Goal: Task Accomplishment & Management: Complete application form

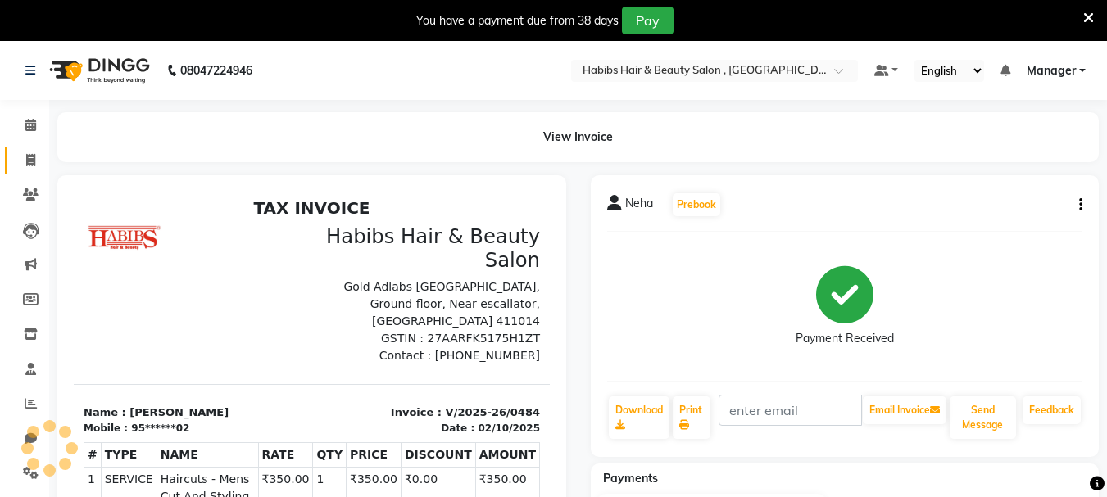
click at [34, 163] on icon at bounding box center [30, 160] width 9 height 12
select select "service"
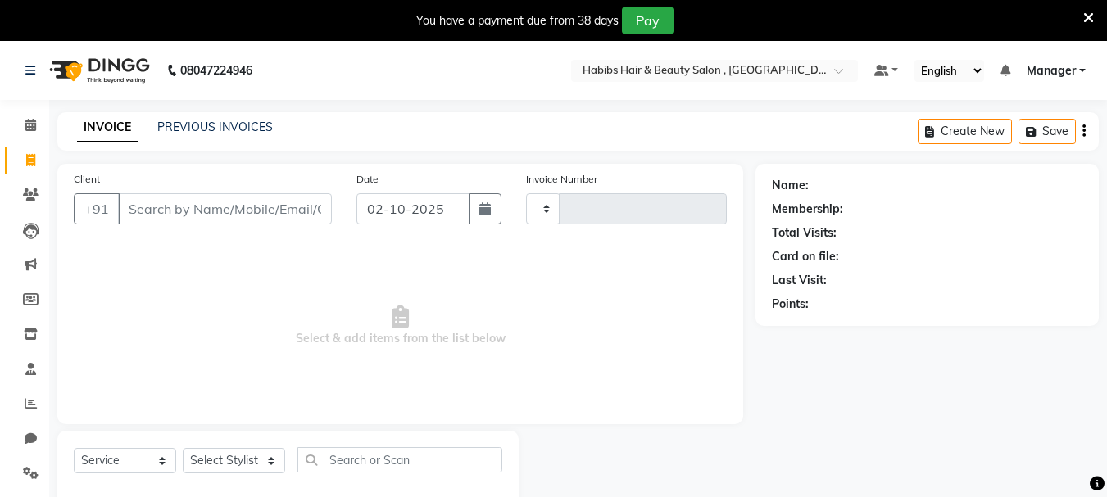
type input "0485"
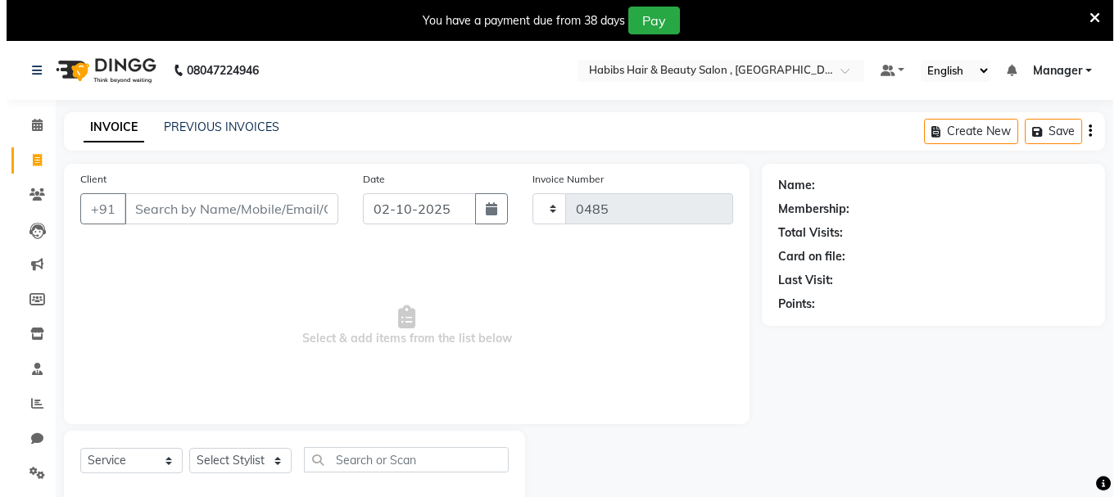
scroll to position [41, 0]
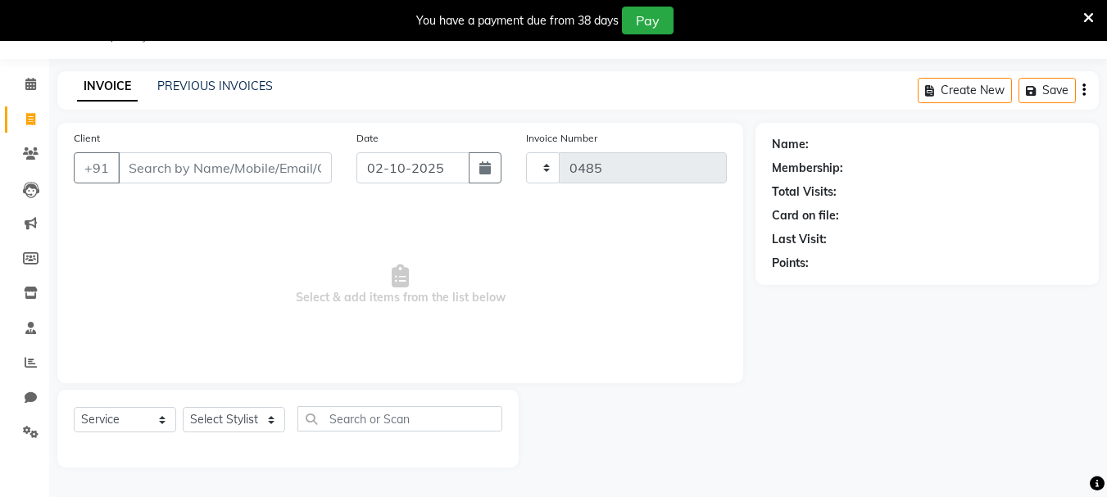
select select "4842"
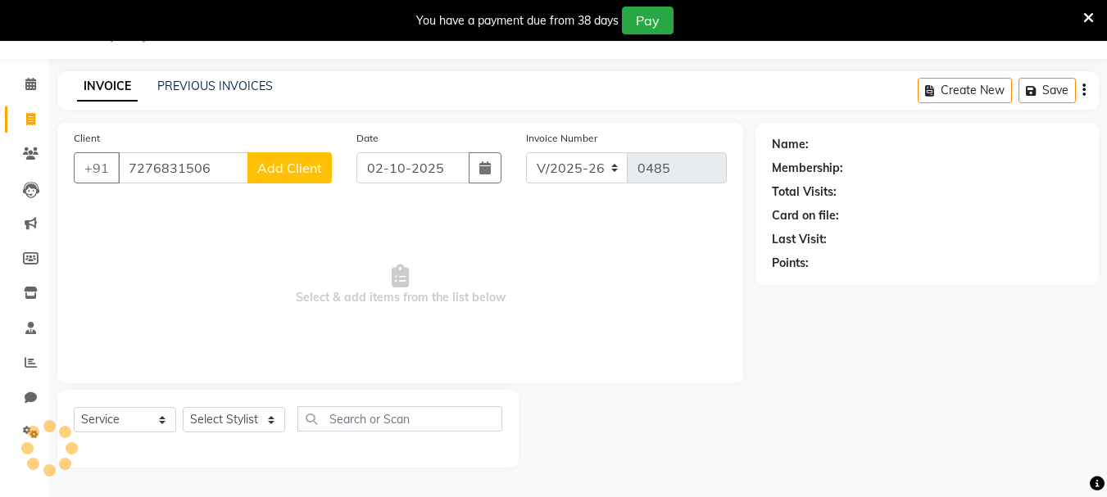
type input "7276831506"
click at [277, 177] on button "Add Client" at bounding box center [289, 167] width 84 height 31
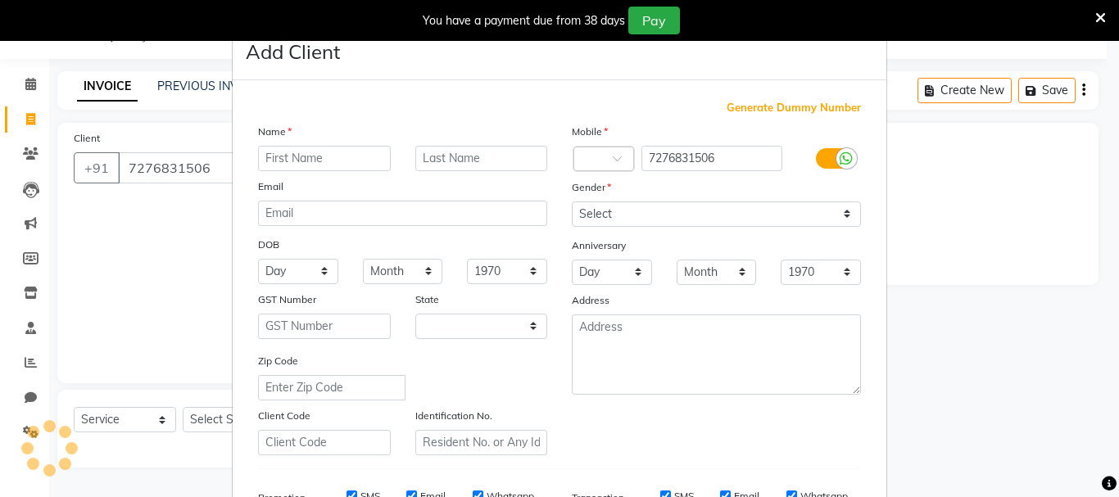
select select "22"
type input "manpree"
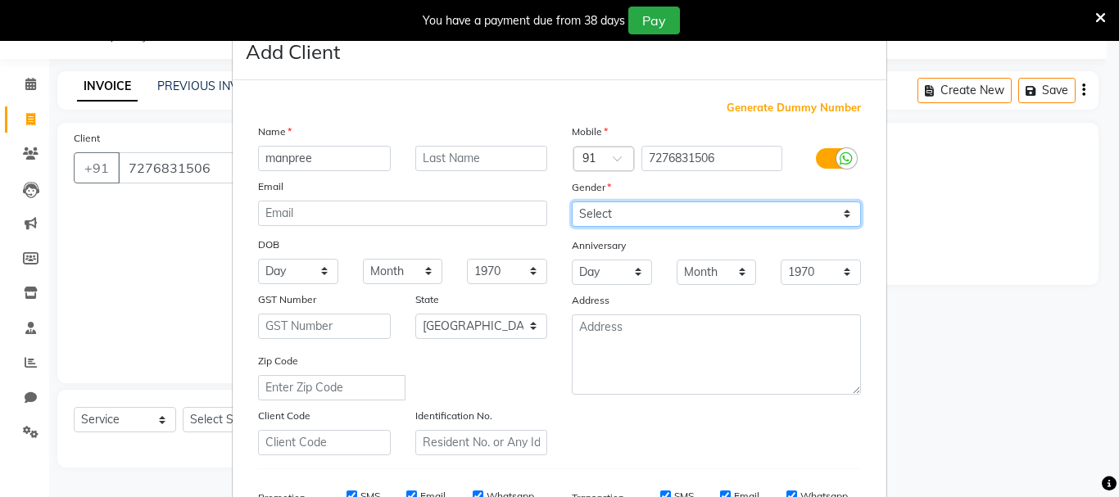
click at [640, 211] on select "Select [DEMOGRAPHIC_DATA] [DEMOGRAPHIC_DATA] Other Prefer Not To Say" at bounding box center [716, 214] width 289 height 25
select select "[DEMOGRAPHIC_DATA]"
click at [572, 202] on select "Select [DEMOGRAPHIC_DATA] [DEMOGRAPHIC_DATA] Other Prefer Not To Say" at bounding box center [716, 214] width 289 height 25
click at [728, 212] on select "Select [DEMOGRAPHIC_DATA] [DEMOGRAPHIC_DATA] Other Prefer Not To Say" at bounding box center [716, 214] width 289 height 25
click at [572, 202] on select "Select [DEMOGRAPHIC_DATA] [DEMOGRAPHIC_DATA] Other Prefer Not To Say" at bounding box center [716, 214] width 289 height 25
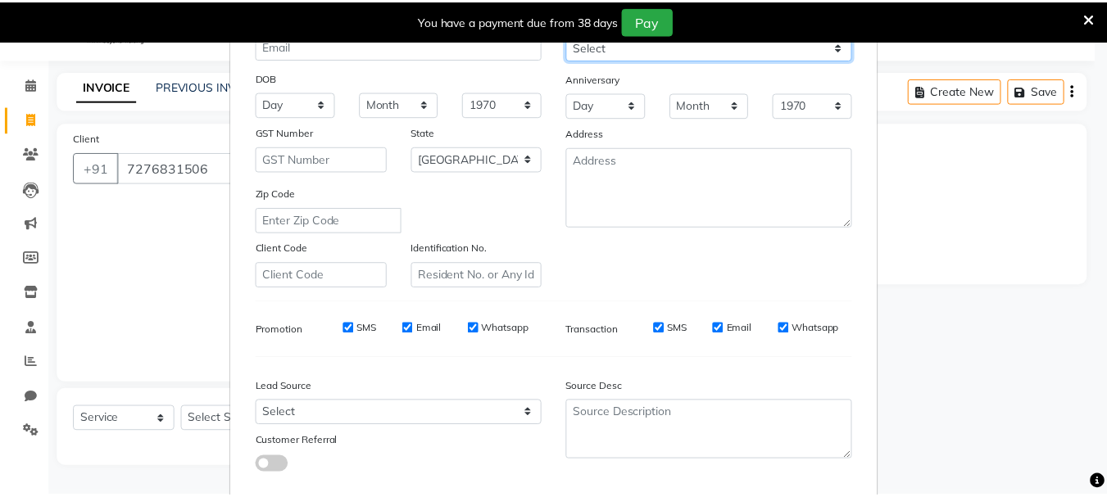
scroll to position [259, 0]
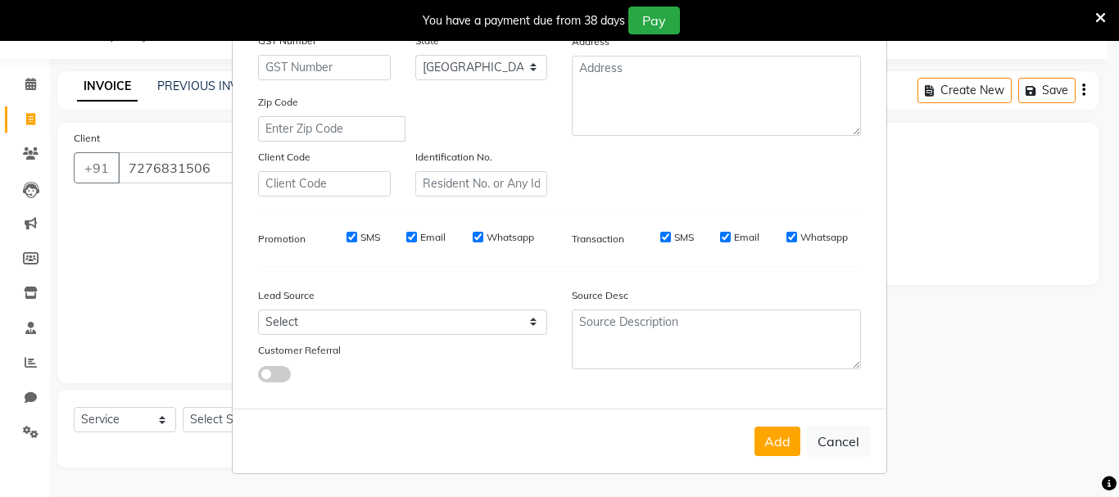
click at [764, 463] on div "Add Cancel" at bounding box center [560, 441] width 654 height 65
click at [764, 455] on button "Add" at bounding box center [778, 441] width 46 height 29
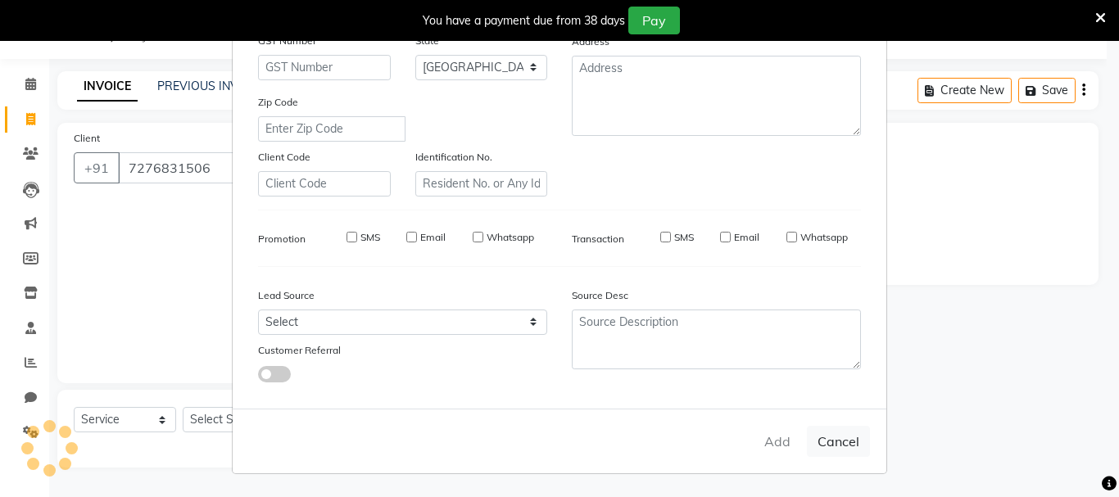
type input "72******06"
select select
select select "null"
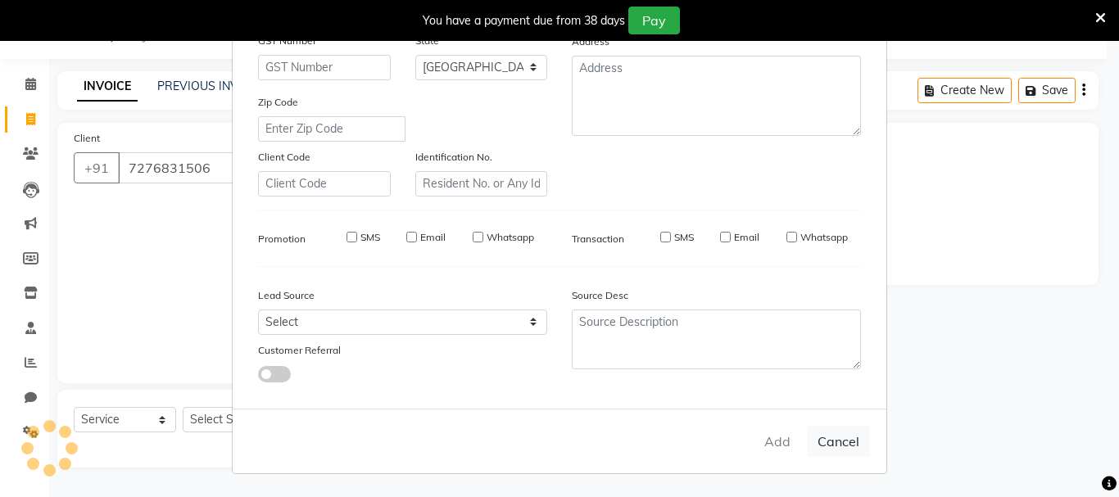
select select
checkbox input "false"
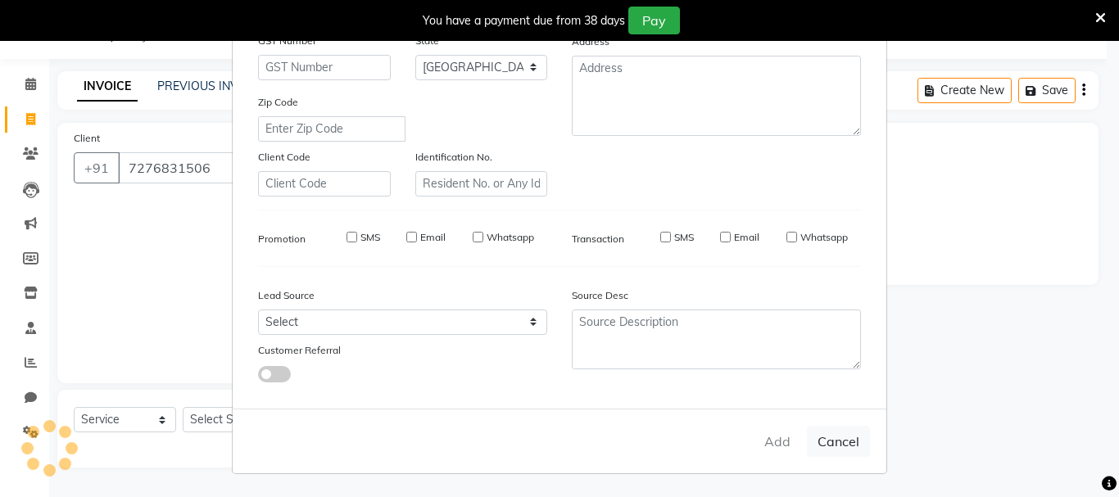
checkbox input "false"
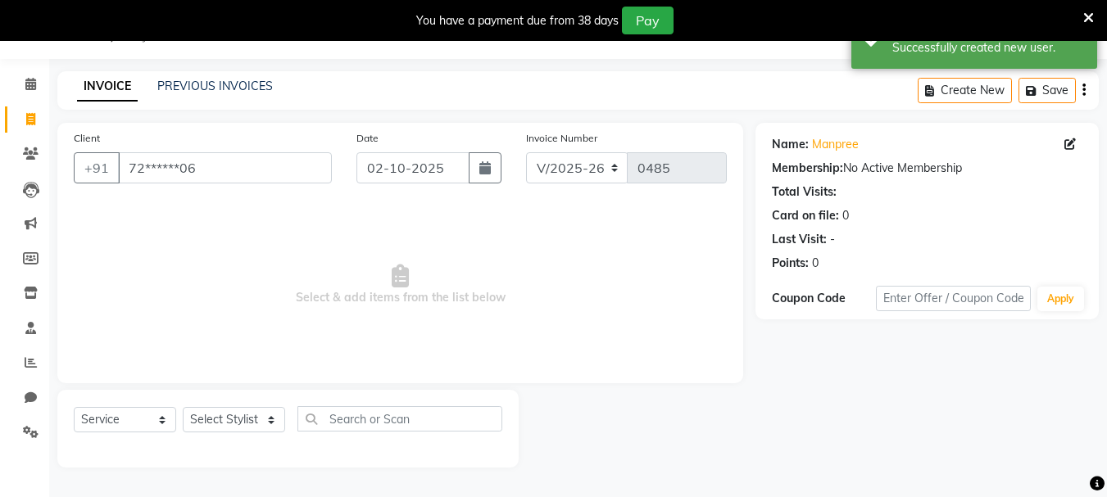
click at [229, 435] on div "Select Service Product Membership Package Voucher Prepaid Gift Card Select Styl…" at bounding box center [288, 425] width 428 height 39
click at [227, 423] on select "Select Stylist asif Manager [PERSON_NAME] [PERSON_NAME] sajuddin [PERSON_NAME] …" at bounding box center [234, 419] width 102 height 25
select select "93480"
click at [183, 407] on select "Select Stylist asif Manager [PERSON_NAME] [PERSON_NAME] sajuddin [PERSON_NAME] …" at bounding box center [234, 419] width 102 height 25
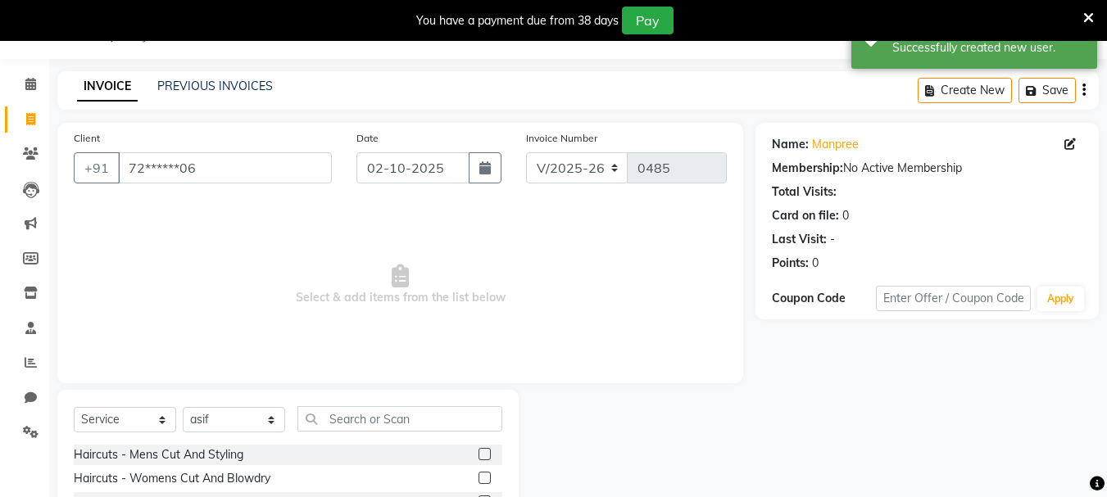
click at [478, 449] on label at bounding box center [484, 454] width 12 height 12
click at [478, 450] on input "checkbox" at bounding box center [483, 455] width 11 height 11
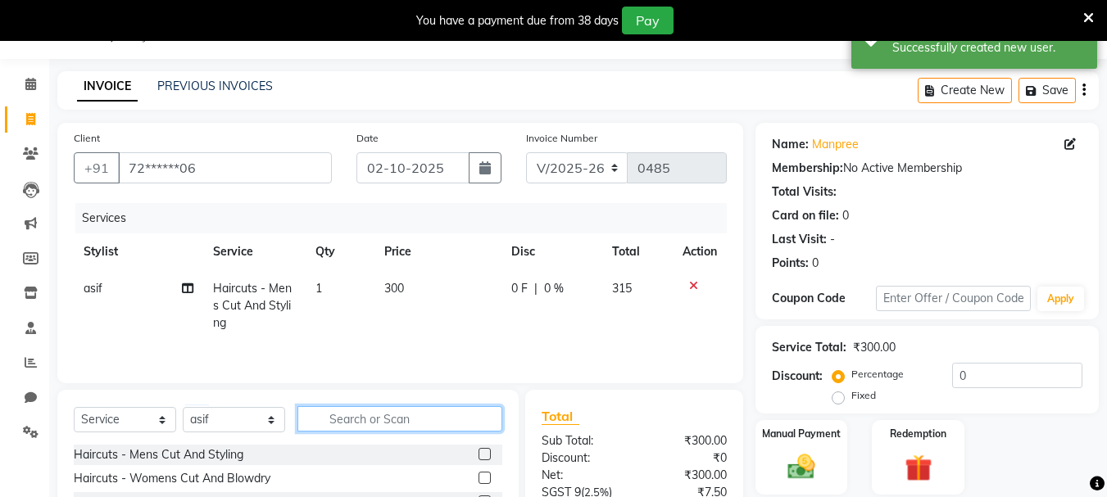
checkbox input "false"
click at [450, 420] on input "text" at bounding box center [399, 418] width 205 height 25
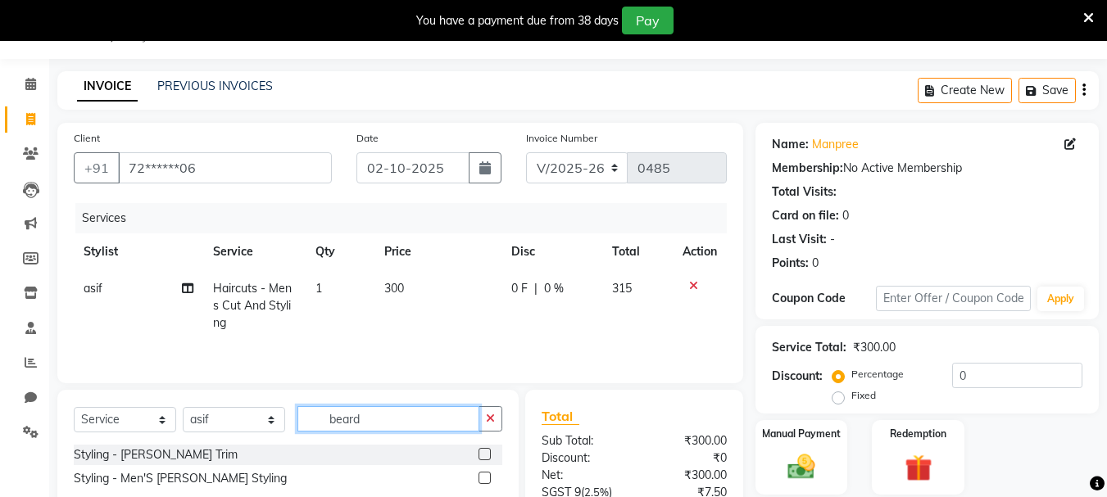
type input "beard"
click at [483, 454] on label at bounding box center [484, 454] width 12 height 12
click at [483, 454] on input "checkbox" at bounding box center [483, 455] width 11 height 11
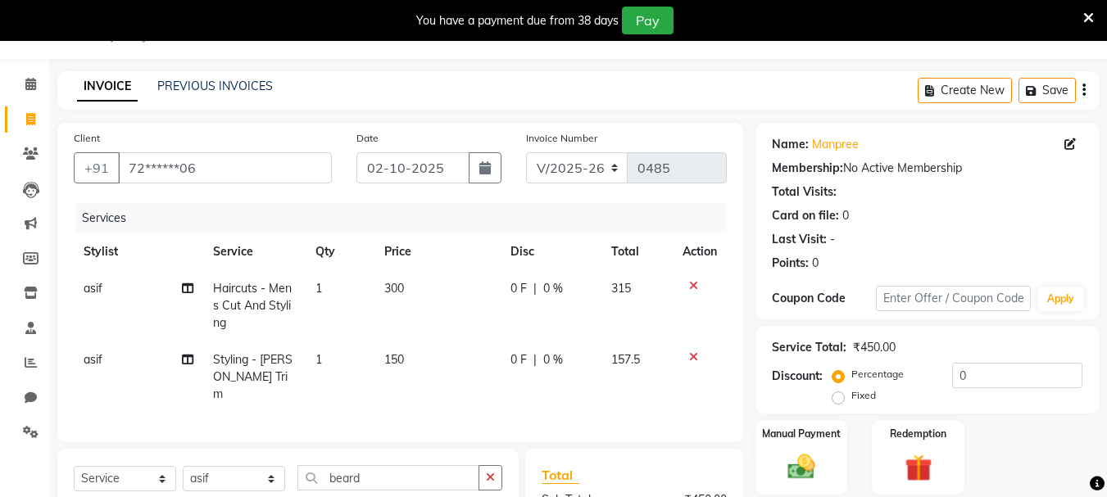
checkbox input "false"
click at [416, 361] on td "150" at bounding box center [437, 377] width 127 height 71
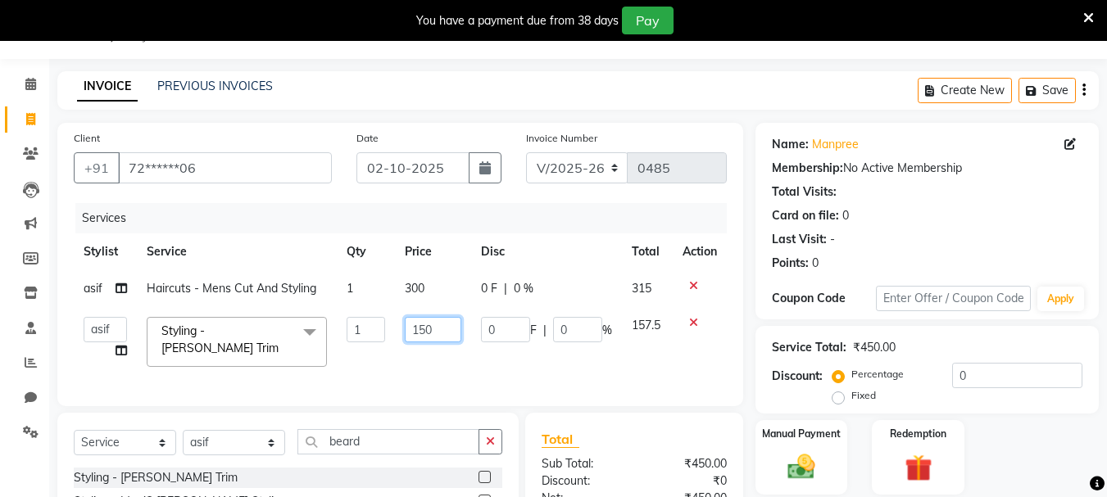
drag, startPoint x: 442, startPoint y: 334, endPoint x: 377, endPoint y: 333, distance: 64.7
click at [377, 333] on tr "asif Manager [PERSON_NAME] [PERSON_NAME] [PERSON_NAME] [PERSON_NAME] Styling - …" at bounding box center [400, 342] width 653 height 70
type input "250"
click at [441, 285] on td "300" at bounding box center [433, 288] width 76 height 37
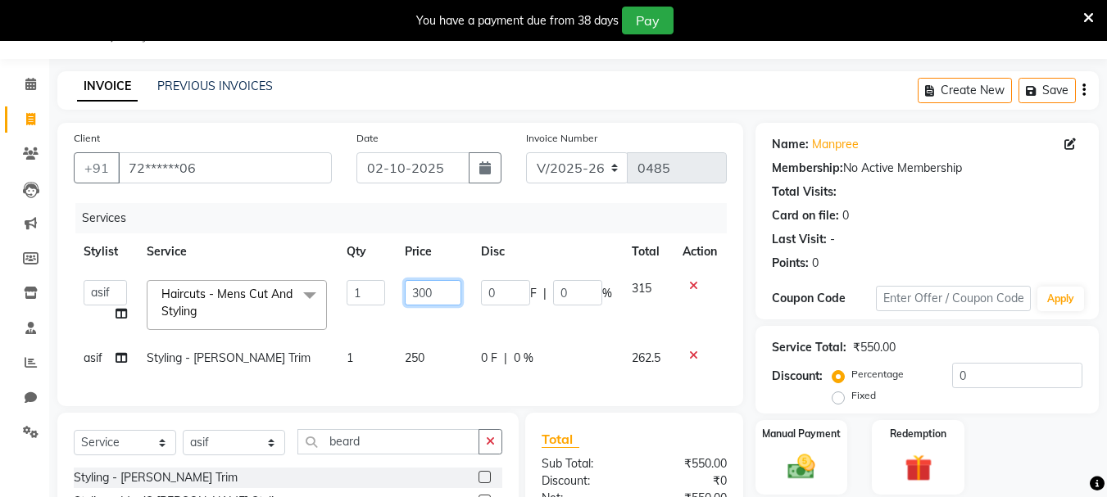
drag, startPoint x: 441, startPoint y: 285, endPoint x: 381, endPoint y: 306, distance: 63.5
click at [381, 306] on tr "asif Manager [PERSON_NAME] [PERSON_NAME] [PERSON_NAME] [PERSON_NAME] Haircuts -…" at bounding box center [400, 305] width 653 height 70
click at [432, 301] on input "300" at bounding box center [433, 292] width 57 height 25
type input "350"
click at [423, 459] on div "Select Service Product Membership Package Voucher Prepaid Gift Card Select Styl…" at bounding box center [287, 475] width 461 height 125
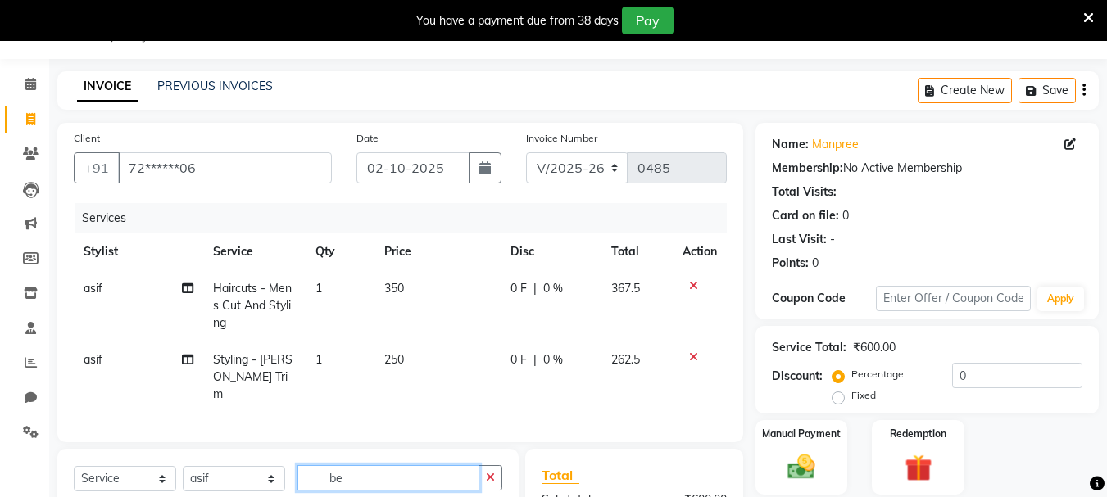
type input "b"
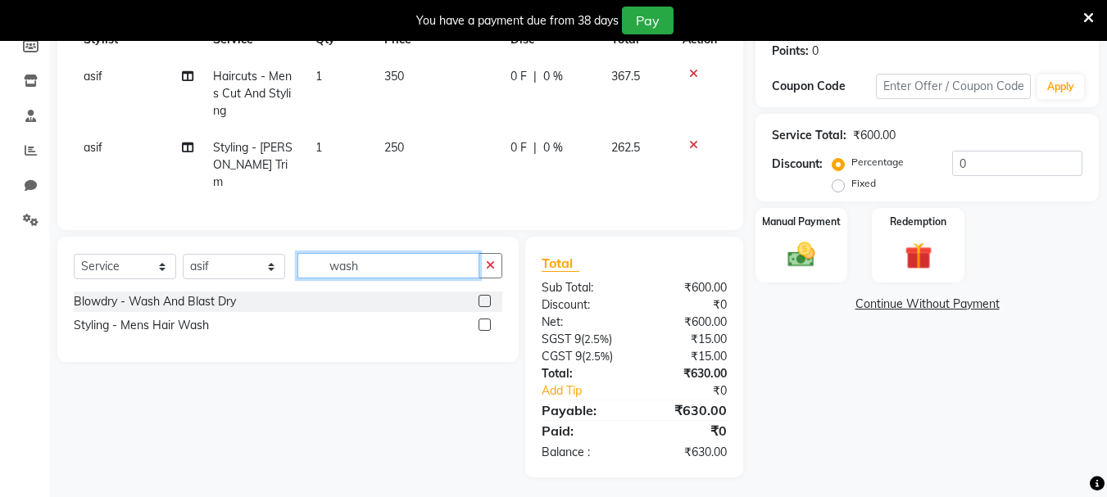
type input "wash"
click at [480, 319] on label at bounding box center [484, 325] width 12 height 12
click at [480, 320] on input "checkbox" at bounding box center [483, 325] width 11 height 11
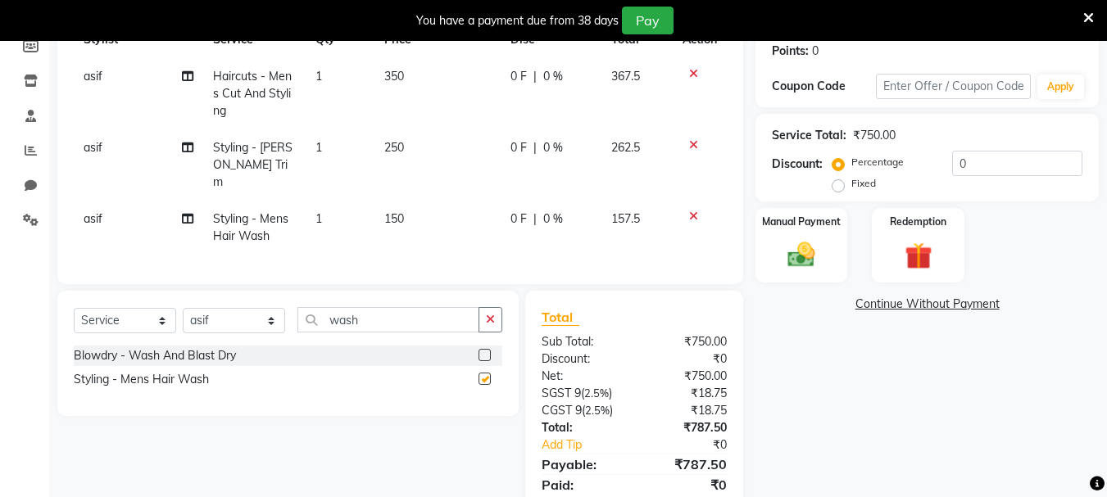
checkbox input "false"
click at [400, 201] on td "150" at bounding box center [437, 228] width 127 height 54
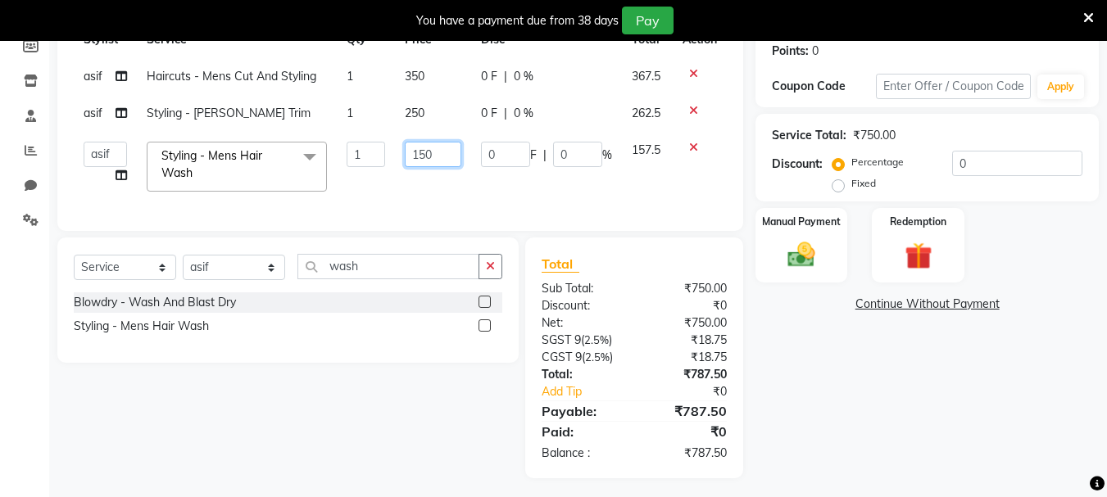
drag, startPoint x: 437, startPoint y: 152, endPoint x: 364, endPoint y: 174, distance: 76.2
click at [364, 174] on tr "asif Manager [PERSON_NAME] [PERSON_NAME] [PERSON_NAME] [PERSON_NAME] Styling - …" at bounding box center [400, 167] width 653 height 70
type input "100"
click at [552, 181] on tbody "asif Haircuts - Mens Cut And Styling 1 350 0 F | 0 % 367.5 asif Styling - [PERS…" at bounding box center [400, 129] width 653 height 143
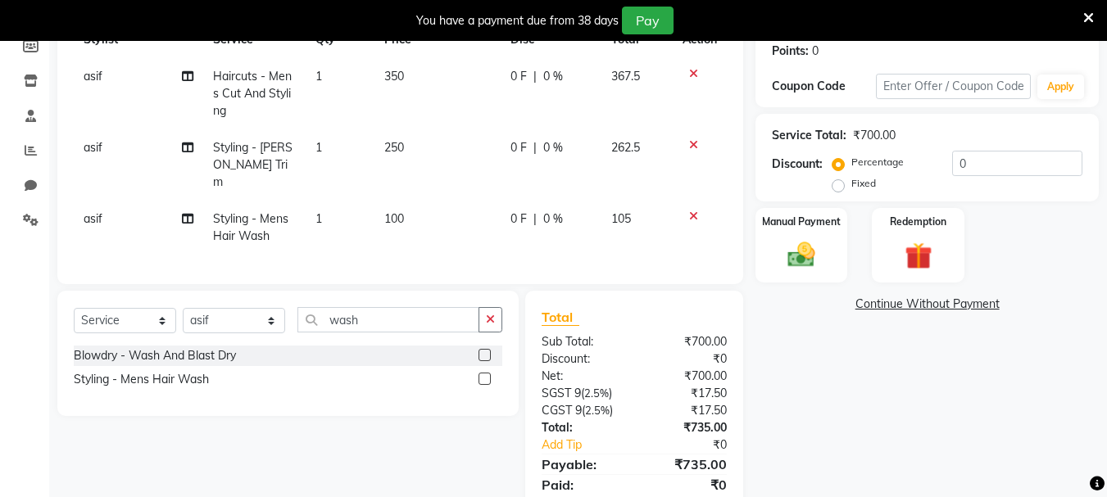
scroll to position [0, 0]
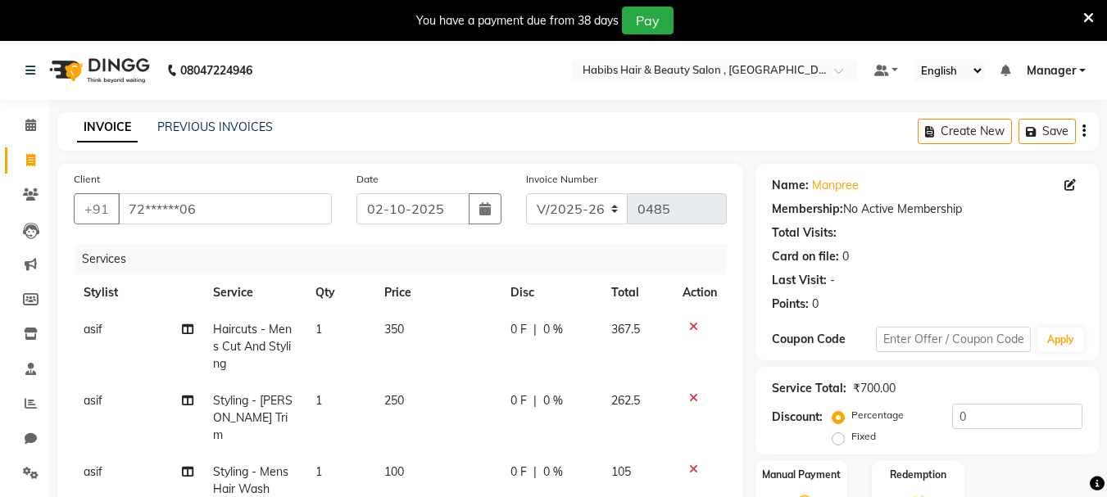
click at [1082, 131] on icon "button" at bounding box center [1083, 131] width 3 height 1
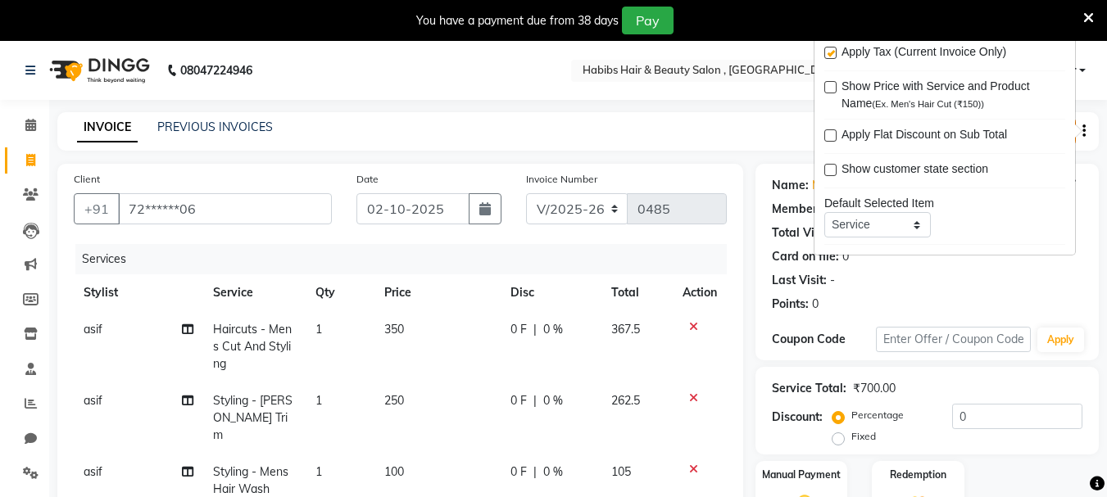
click at [832, 52] on label at bounding box center [830, 53] width 12 height 12
click at [832, 52] on input "checkbox" at bounding box center [829, 53] width 11 height 11
checkbox input "false"
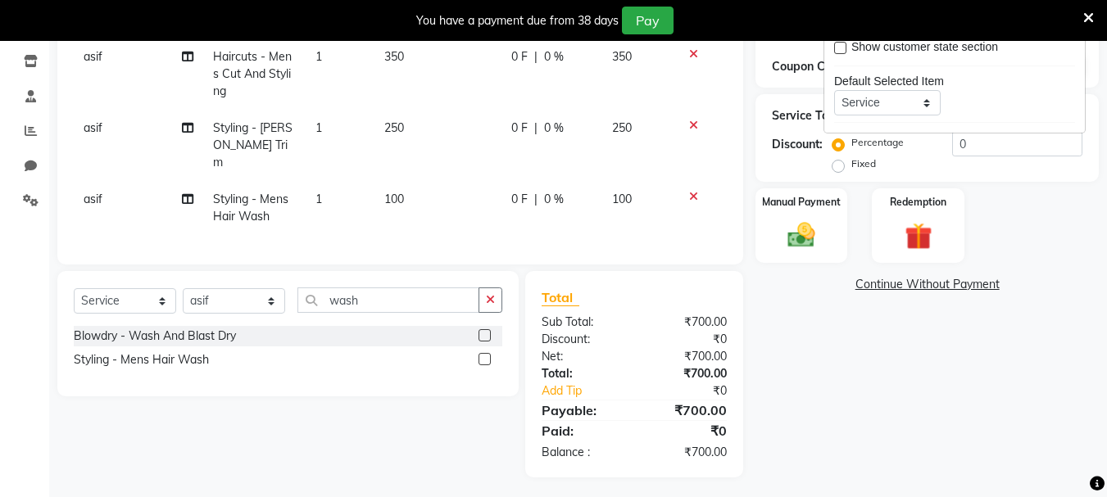
scroll to position [191, 0]
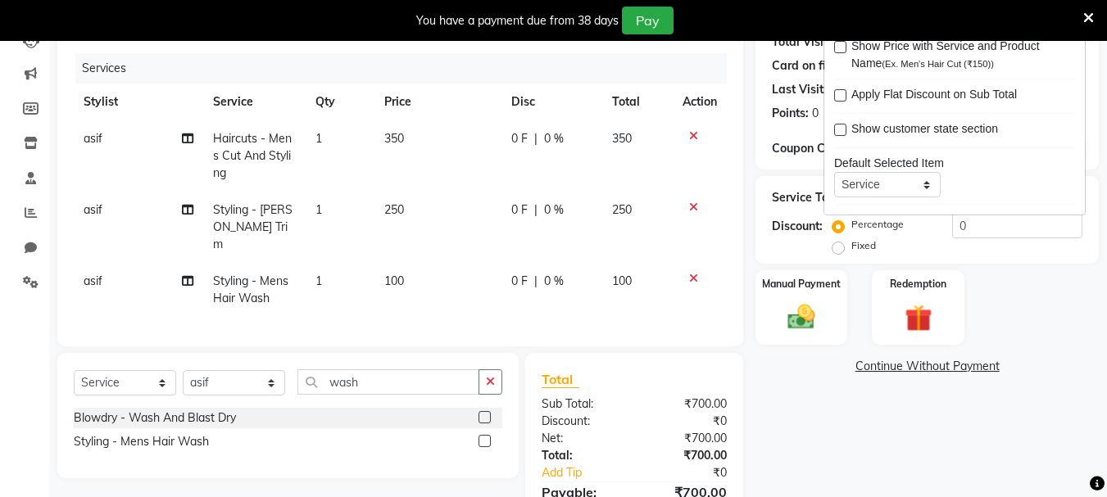
click at [394, 207] on span "250" at bounding box center [394, 209] width 20 height 15
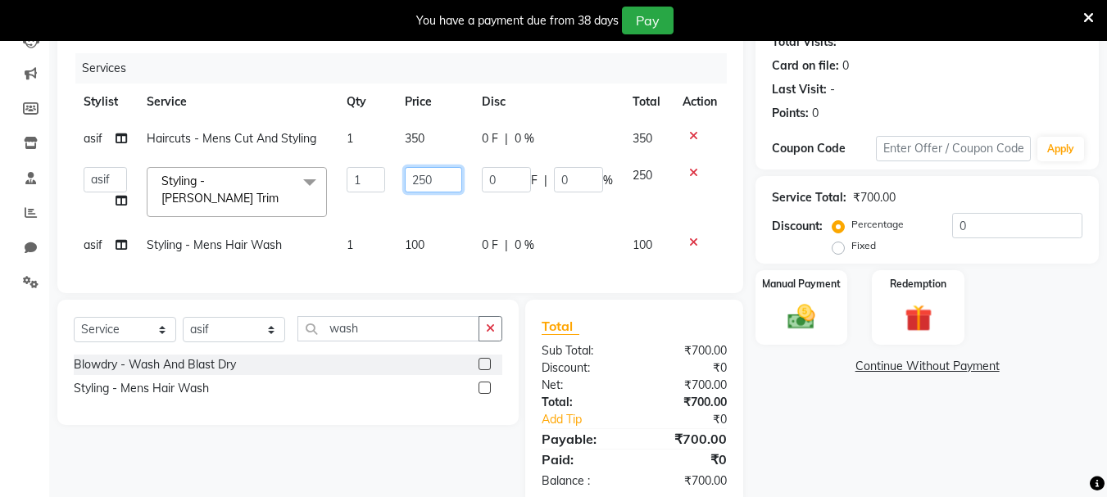
drag, startPoint x: 456, startPoint y: 187, endPoint x: 413, endPoint y: 184, distance: 42.7
click at [413, 184] on input "250" at bounding box center [433, 179] width 57 height 25
type input "200"
click at [569, 220] on tbody "asif Haircuts - Mens Cut And Styling 1 350 0 F | 0 % 350 asif Manager [PERSON_N…" at bounding box center [400, 191] width 653 height 143
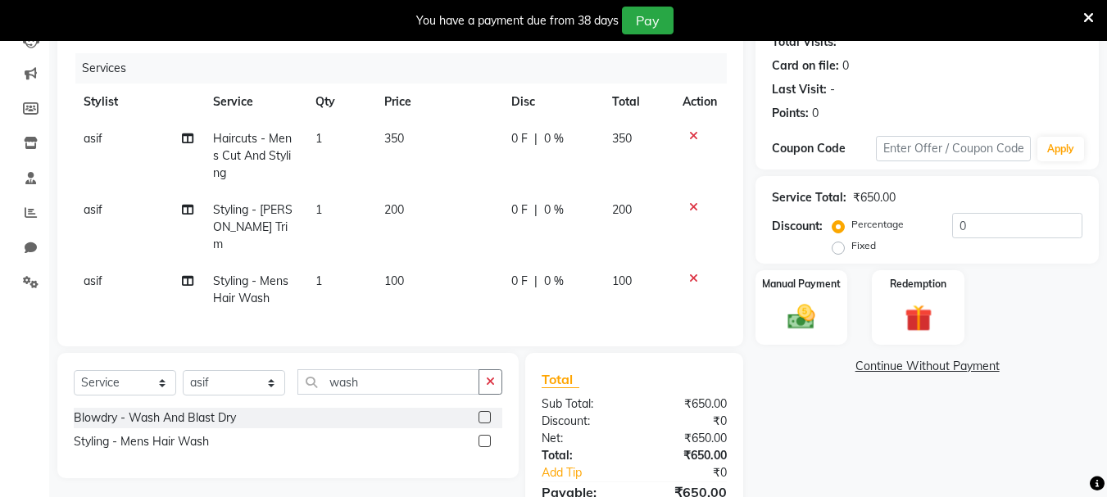
scroll to position [273, 0]
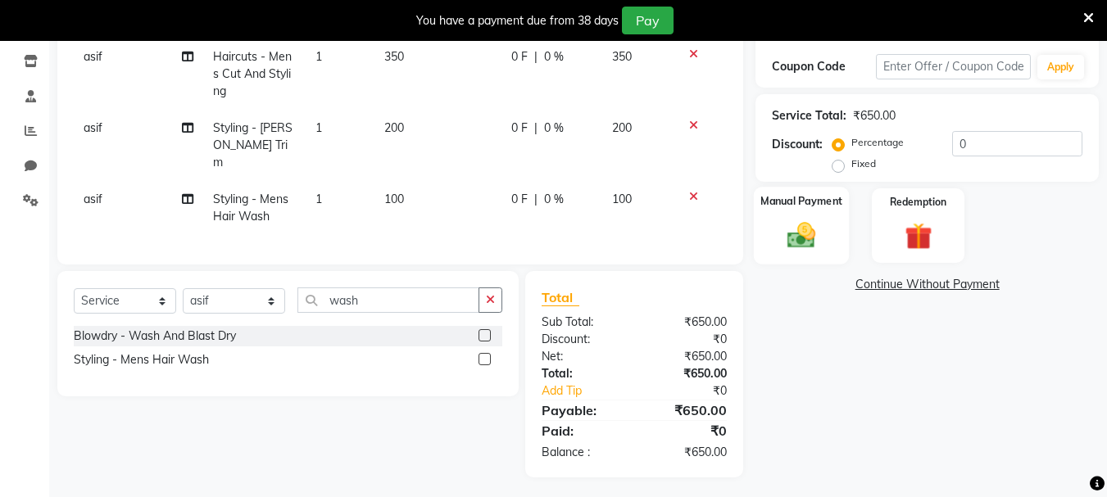
click at [787, 243] on img at bounding box center [801, 235] width 46 height 33
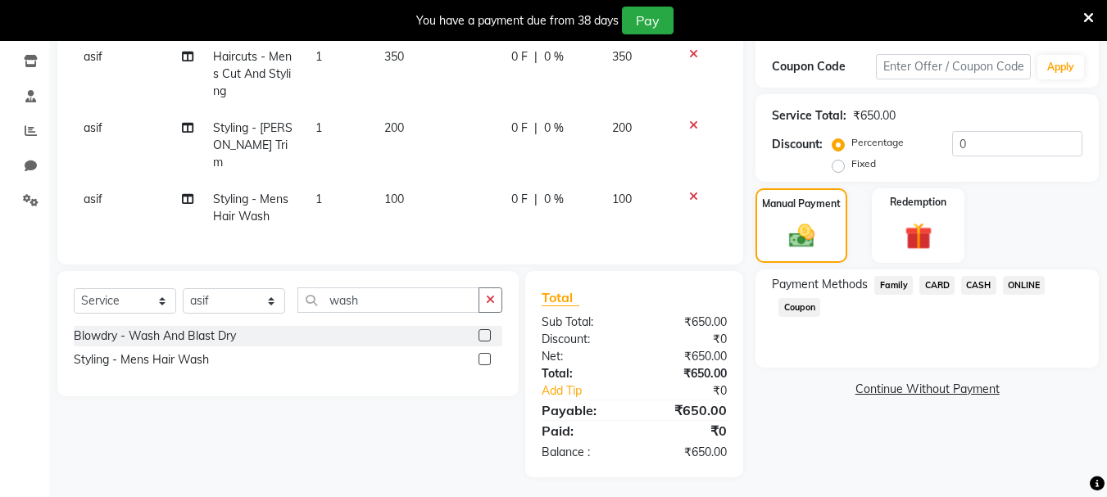
click at [1031, 277] on span "ONLINE" at bounding box center [1024, 285] width 43 height 19
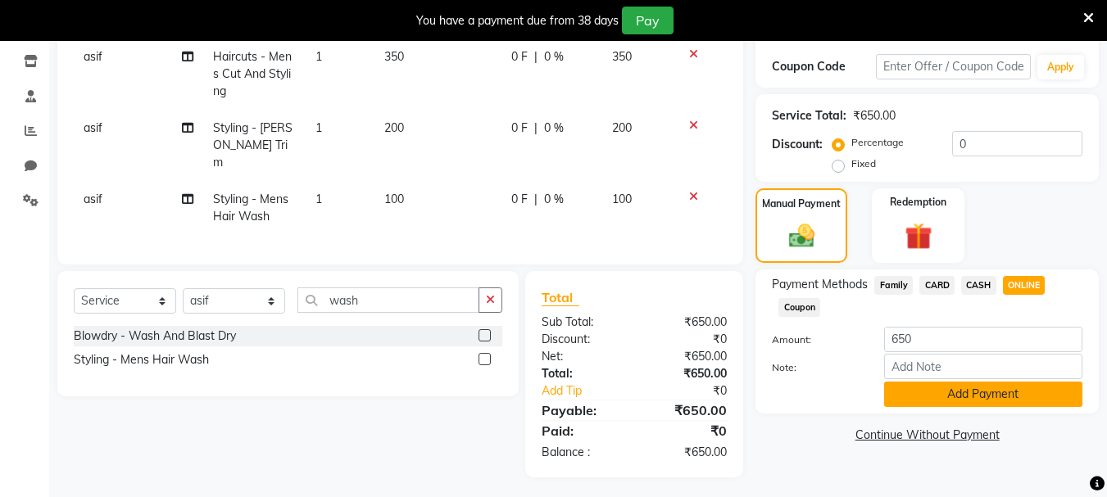
click at [1007, 382] on button "Add Payment" at bounding box center [983, 394] width 198 height 25
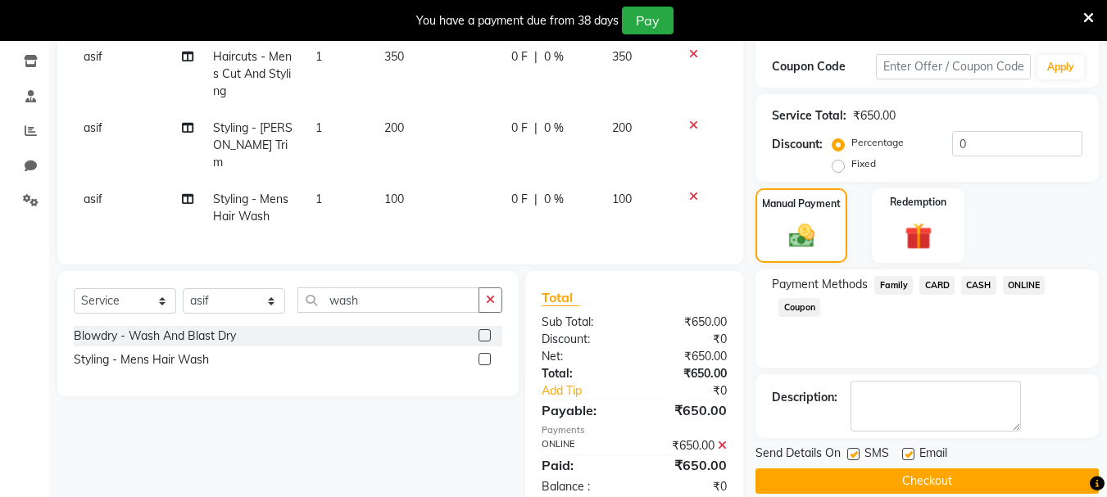
scroll to position [307, 0]
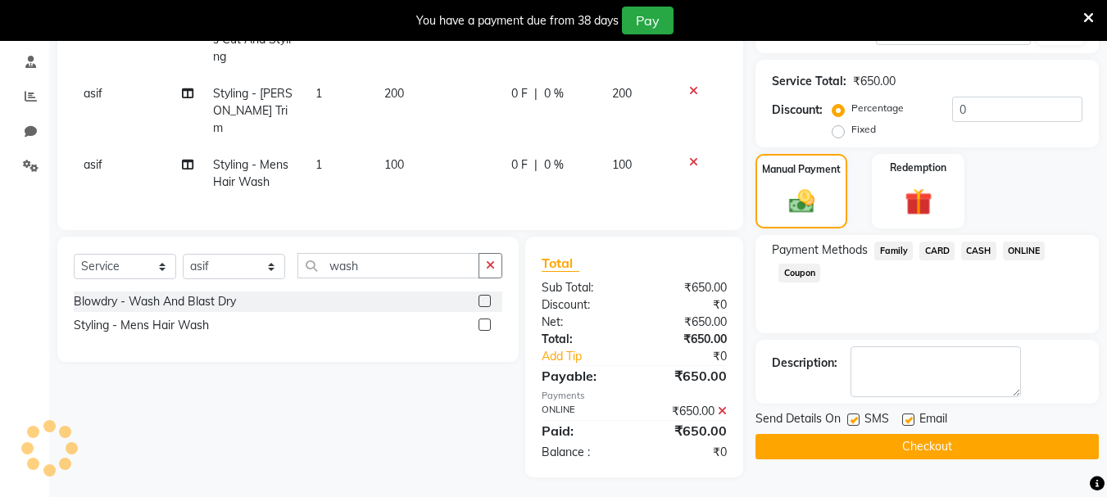
click at [941, 434] on button "Checkout" at bounding box center [926, 446] width 343 height 25
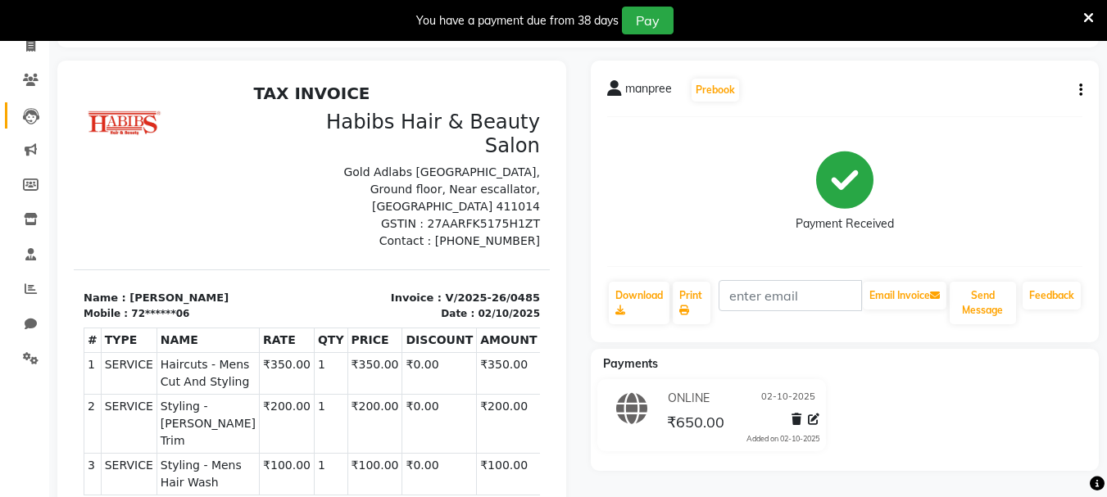
scroll to position [33, 0]
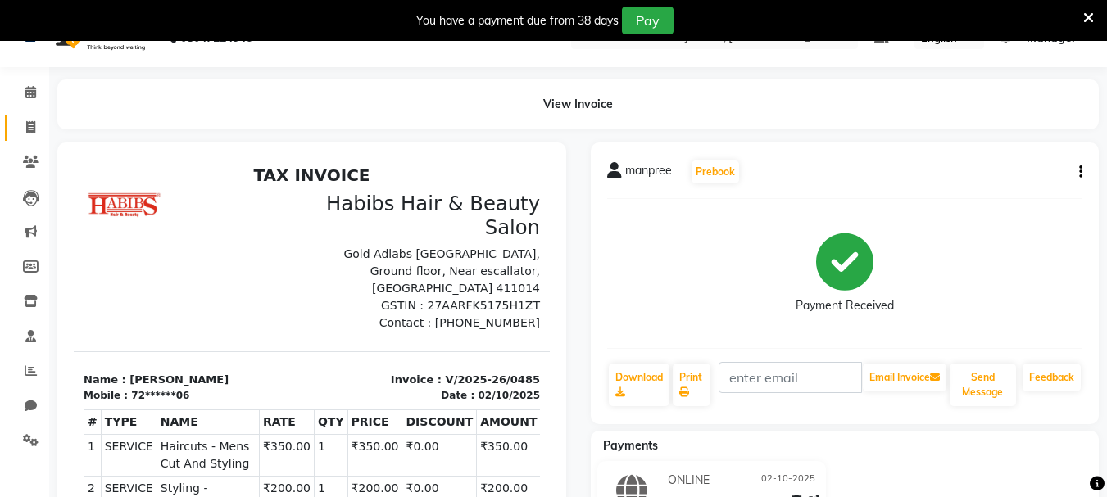
click at [30, 128] on icon at bounding box center [30, 127] width 9 height 12
select select "service"
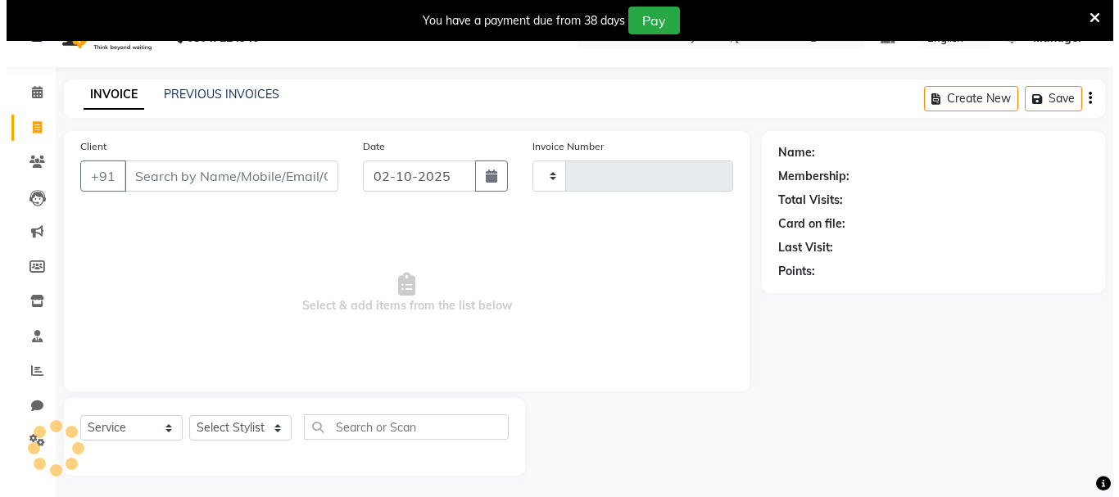
scroll to position [41, 0]
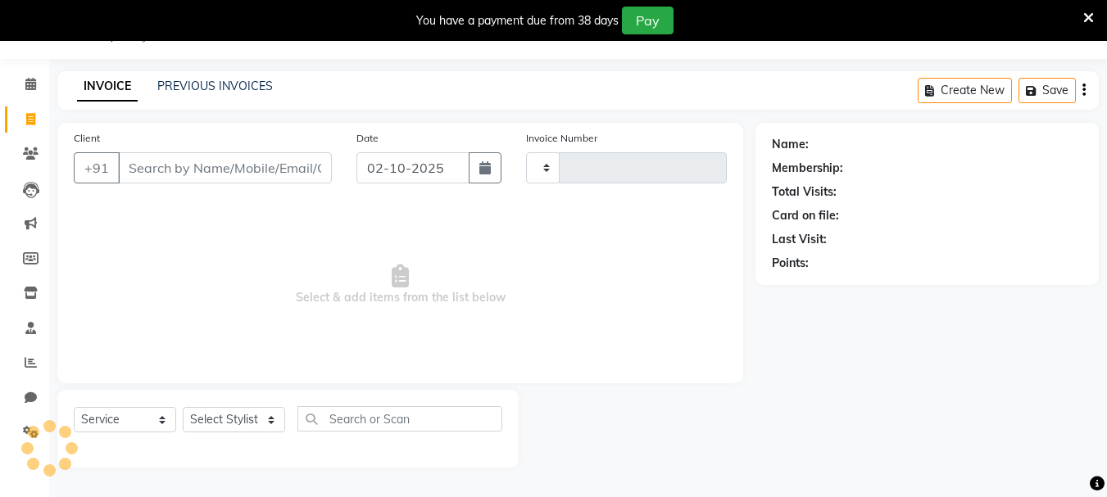
type input "0486"
select select "4842"
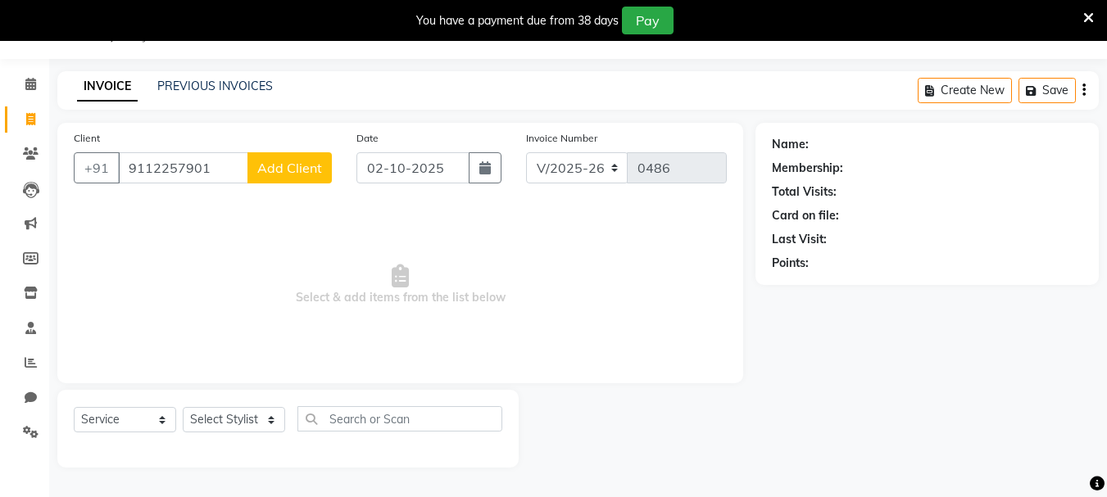
type input "9112257901"
click at [311, 169] on span "Add Client" at bounding box center [289, 168] width 65 height 16
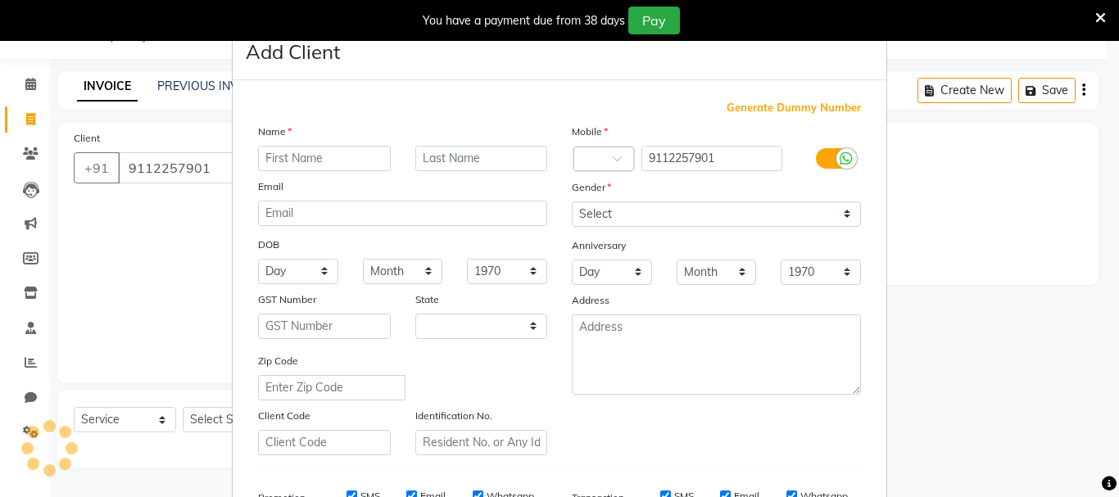
select select "22"
type input "sakshi"
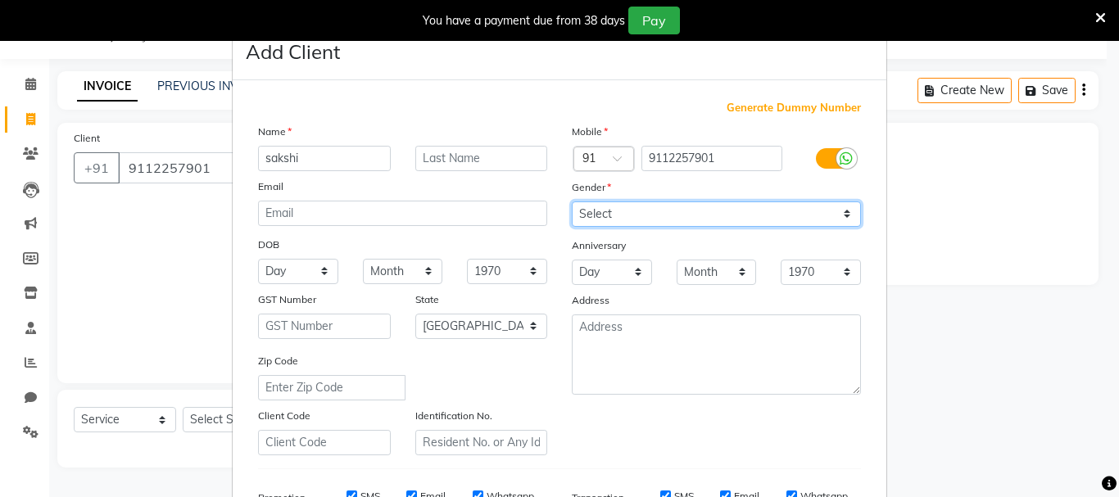
click at [609, 220] on select "Select [DEMOGRAPHIC_DATA] [DEMOGRAPHIC_DATA] Other Prefer Not To Say" at bounding box center [716, 214] width 289 height 25
select select "[DEMOGRAPHIC_DATA]"
click at [572, 202] on select "Select [DEMOGRAPHIC_DATA] [DEMOGRAPHIC_DATA] Other Prefer Not To Say" at bounding box center [716, 214] width 289 height 25
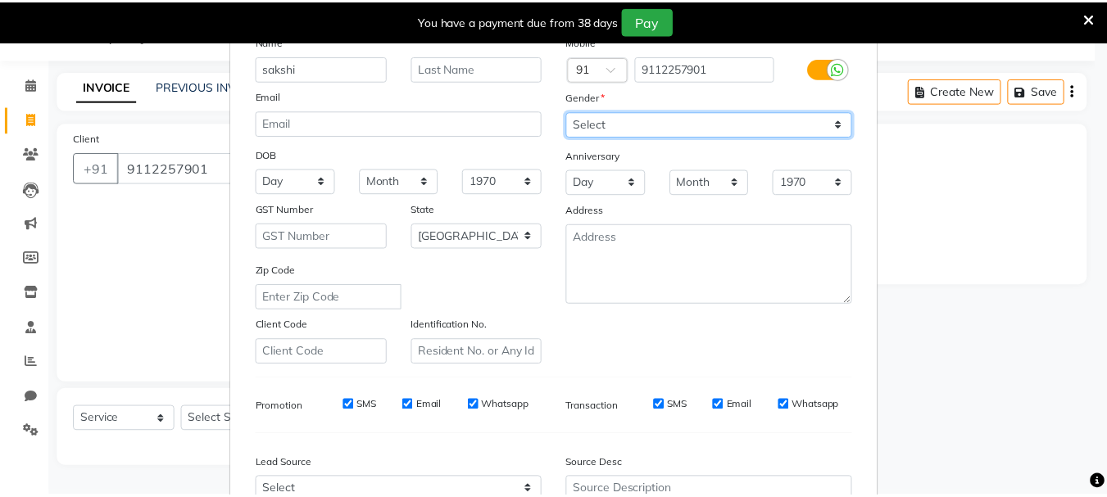
scroll to position [259, 0]
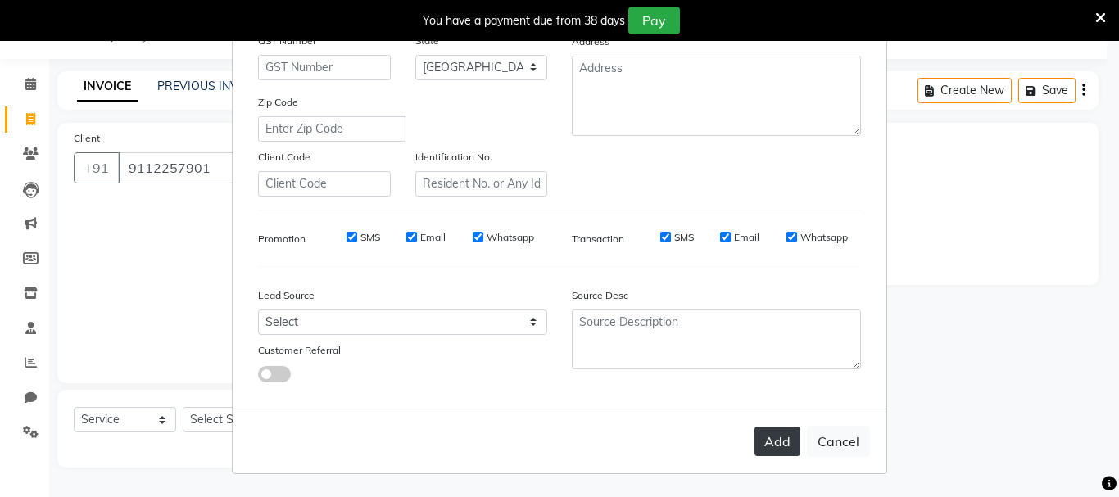
click at [773, 447] on button "Add" at bounding box center [778, 441] width 46 height 29
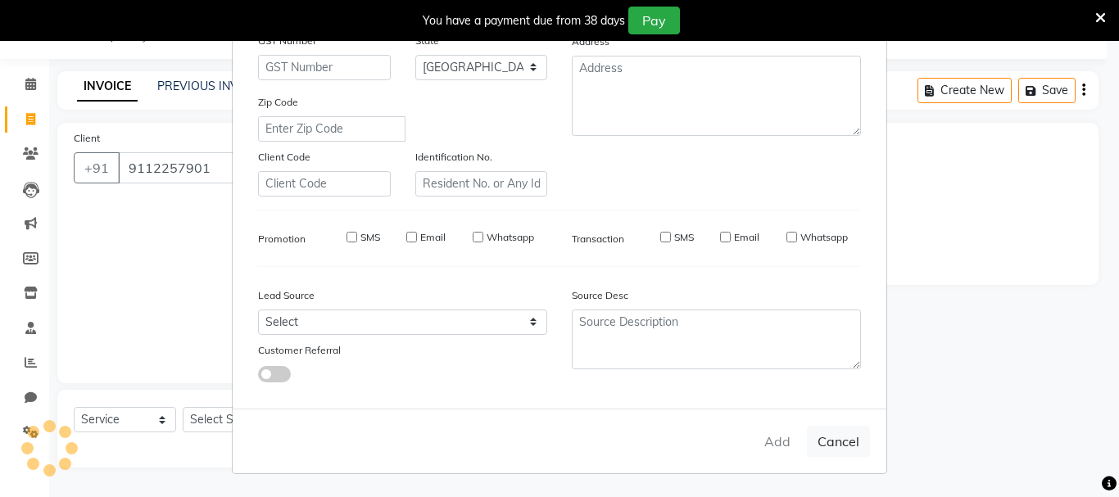
type input "91******01"
select select
select select "null"
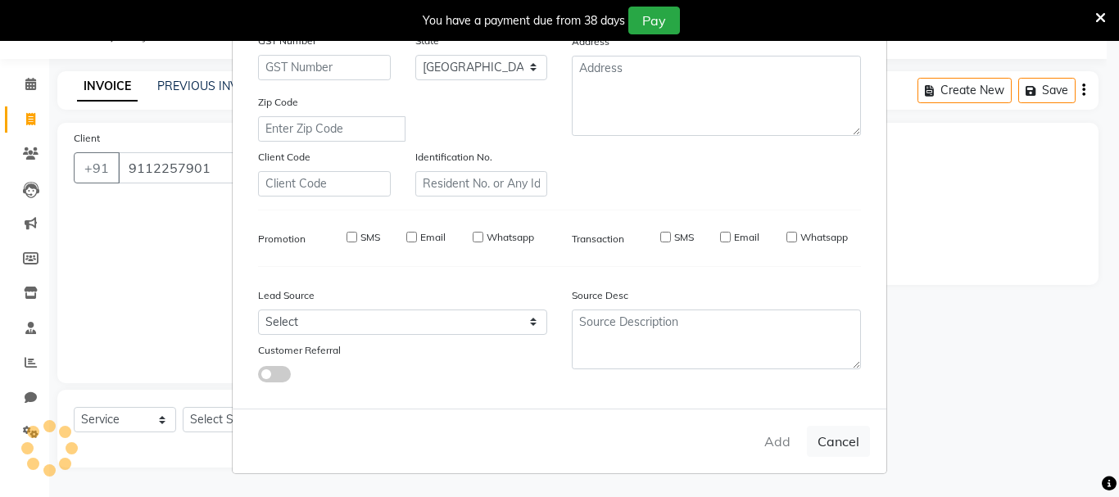
select select
checkbox input "false"
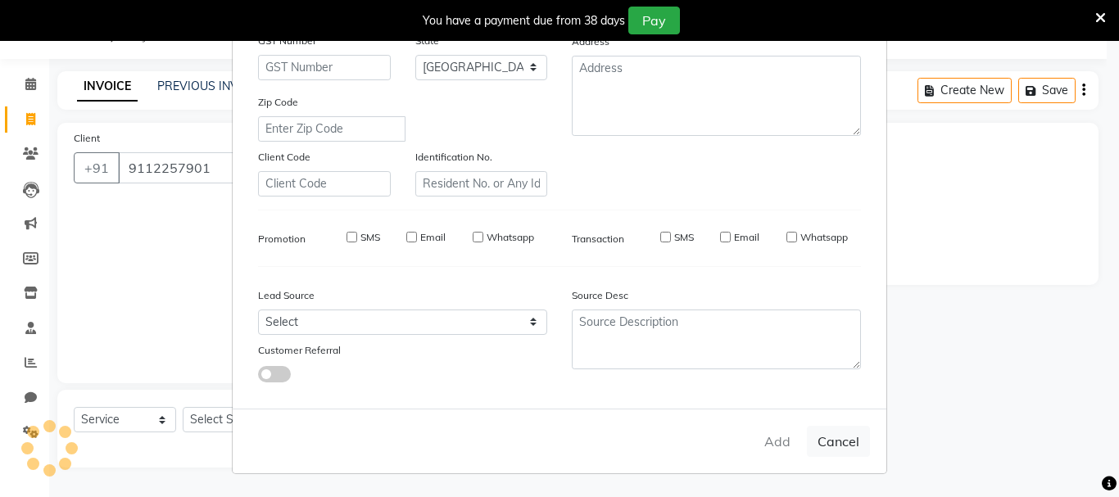
checkbox input "false"
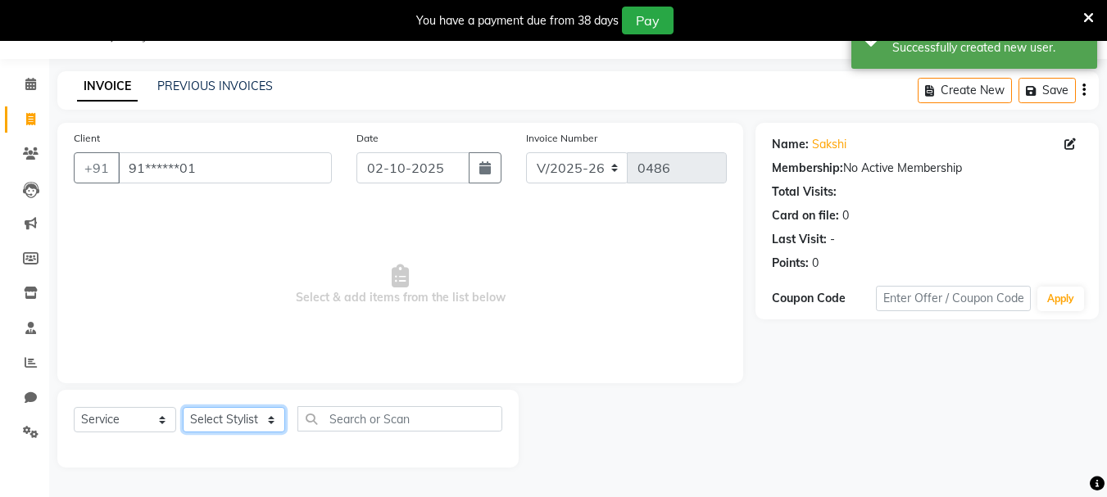
click at [231, 419] on select "Select Stylist asif Manager [PERSON_NAME] [PERSON_NAME] sajuddin [PERSON_NAME] …" at bounding box center [234, 419] width 102 height 25
select select "30048"
click at [183, 407] on select "Select Stylist asif Manager [PERSON_NAME] [PERSON_NAME] sajuddin [PERSON_NAME] …" at bounding box center [234, 419] width 102 height 25
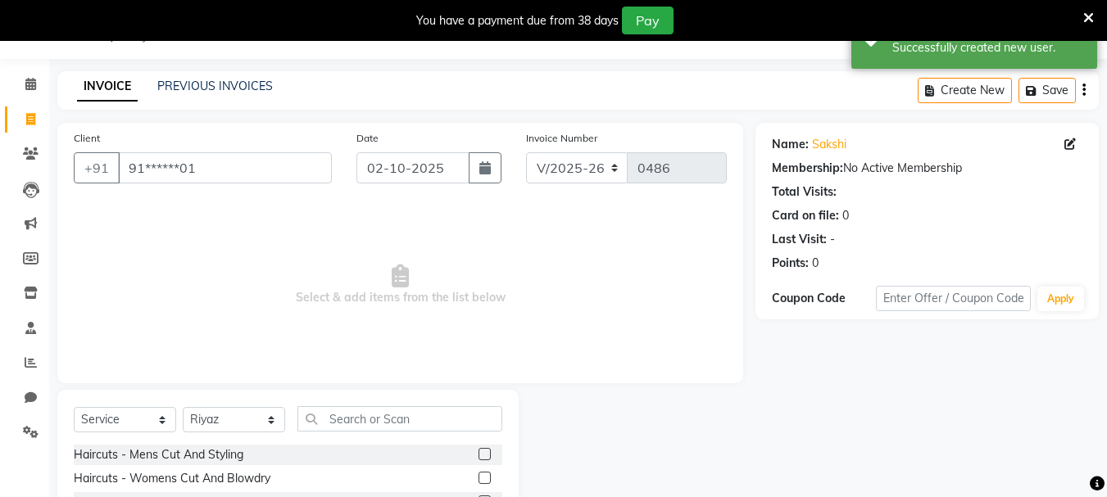
drag, startPoint x: 348, startPoint y: 401, endPoint x: 348, endPoint y: 420, distance: 19.7
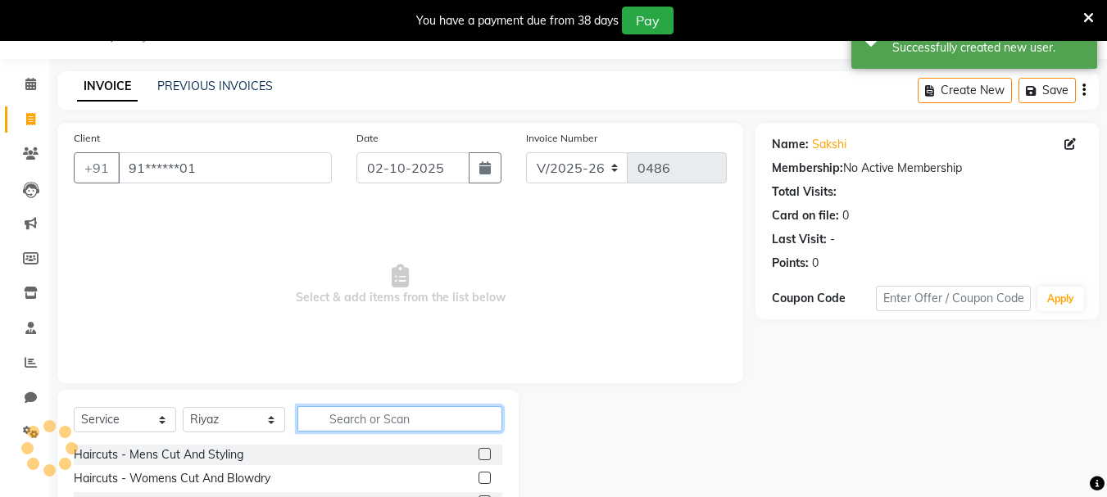
click at [348, 420] on input "text" at bounding box center [399, 418] width 205 height 25
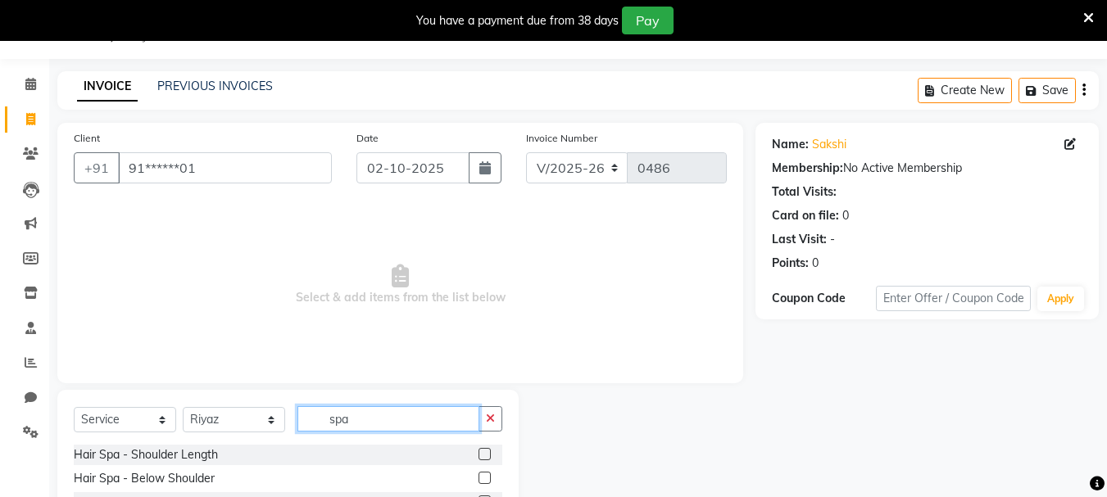
type input "spa"
click at [480, 475] on label at bounding box center [484, 478] width 12 height 12
click at [480, 475] on input "checkbox" at bounding box center [483, 479] width 11 height 11
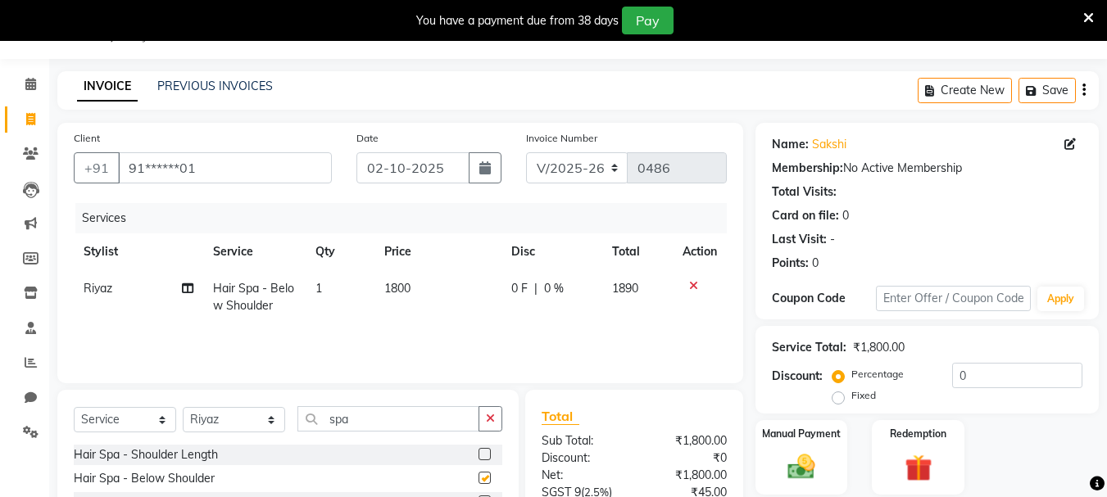
checkbox input "false"
click at [402, 297] on td "1800" at bounding box center [437, 297] width 127 height 54
select select "30048"
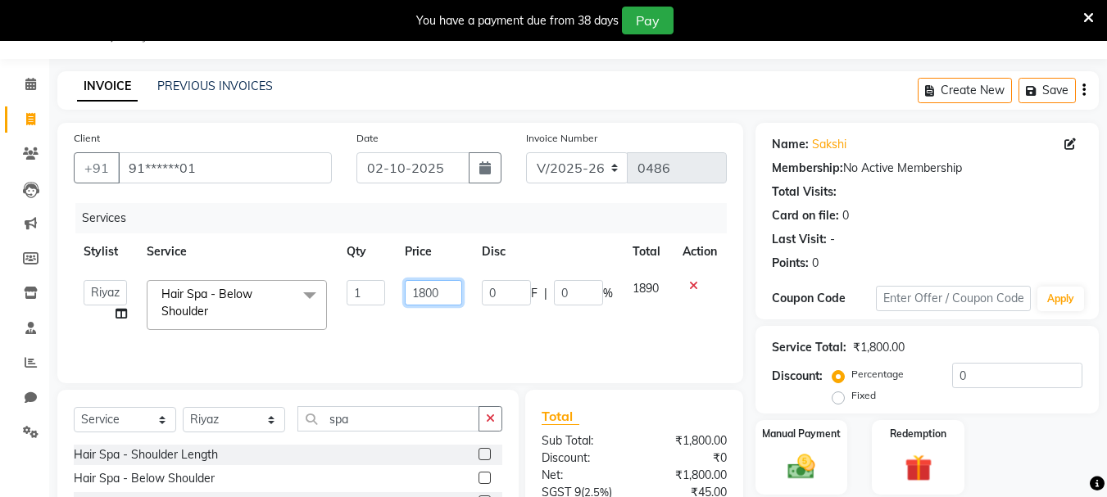
drag, startPoint x: 448, startPoint y: 288, endPoint x: 367, endPoint y: 289, distance: 81.1
click at [367, 289] on tr "asif Manager [PERSON_NAME] [PERSON_NAME] [PERSON_NAME] [PERSON_NAME] Hair Spa -…" at bounding box center [400, 305] width 653 height 70
type input "2100"
click at [480, 319] on tr "asif Manager [PERSON_NAME] [PERSON_NAME] [PERSON_NAME] [PERSON_NAME] Hair Spa -…" at bounding box center [400, 305] width 653 height 70
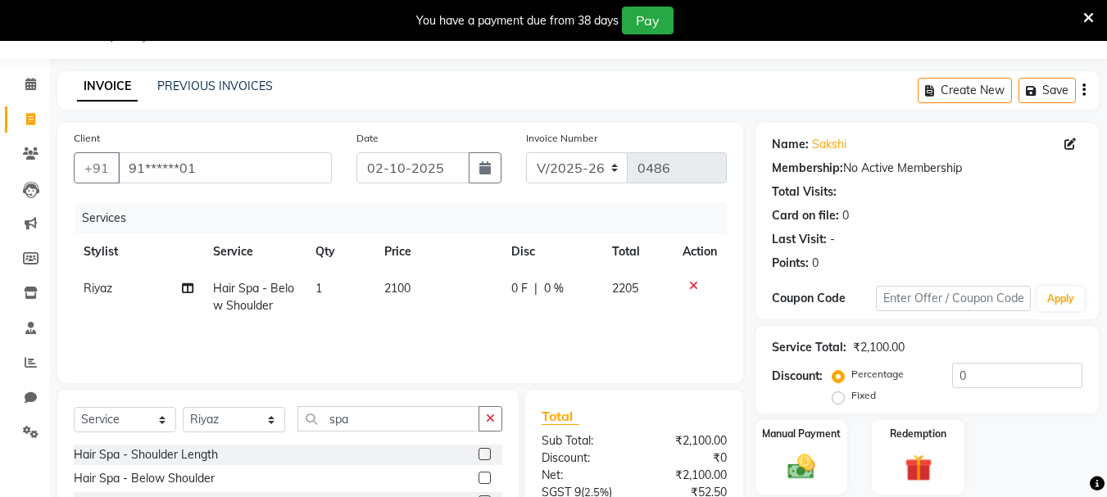
click at [398, 282] on td "2100" at bounding box center [437, 297] width 127 height 54
select select "30048"
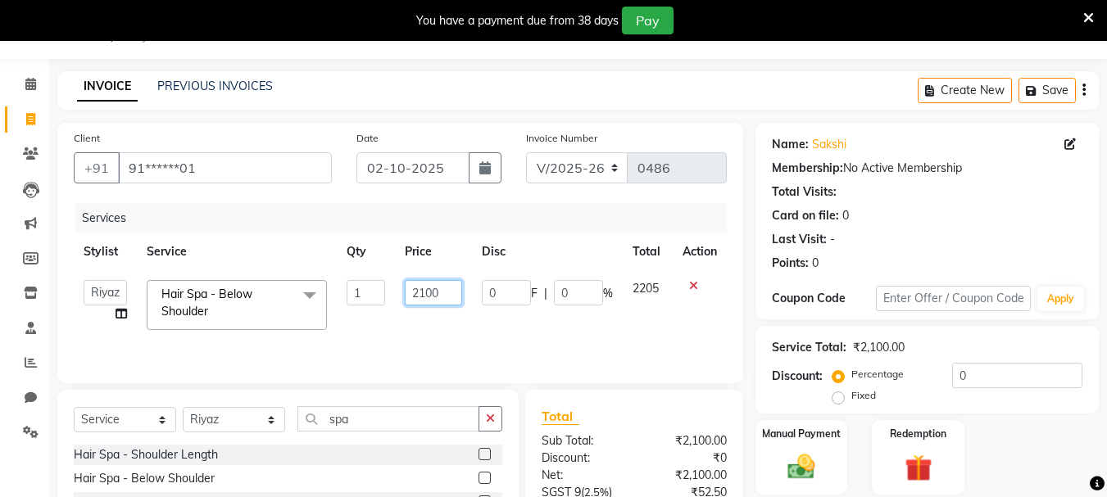
drag, startPoint x: 451, startPoint y: 286, endPoint x: 388, endPoint y: 296, distance: 63.8
click at [390, 296] on tr "asif Manager [PERSON_NAME] [PERSON_NAME] [PERSON_NAME] [PERSON_NAME] Hair Spa -…" at bounding box center [400, 305] width 653 height 70
type input "2000"
click at [403, 338] on div "Services Stylist Service Qty Price Disc Total Action asif Manager [PERSON_NAME]…" at bounding box center [400, 285] width 653 height 164
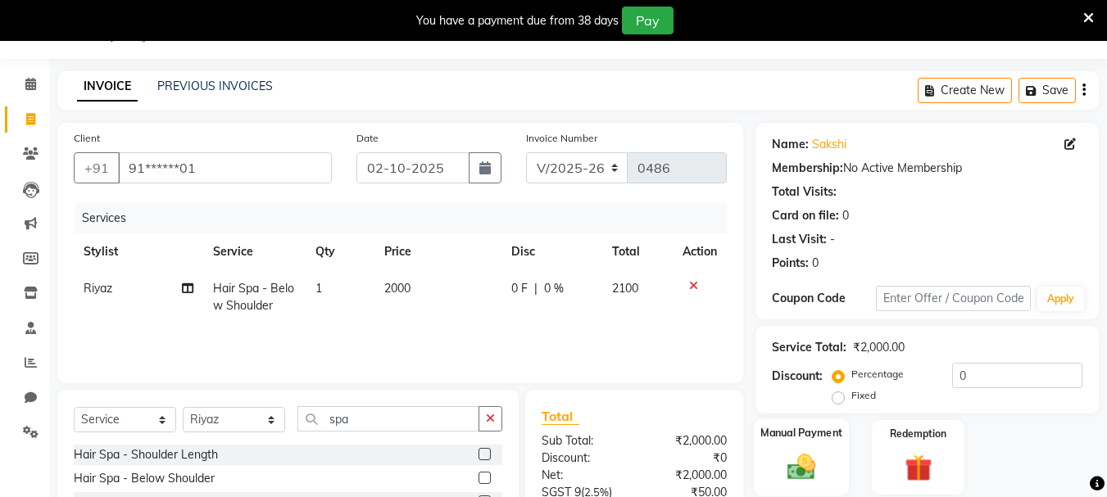
drag, startPoint x: 832, startPoint y: 456, endPoint x: 846, endPoint y: 454, distance: 15.0
click at [831, 456] on div "Manual Payment" at bounding box center [802, 458] width 96 height 78
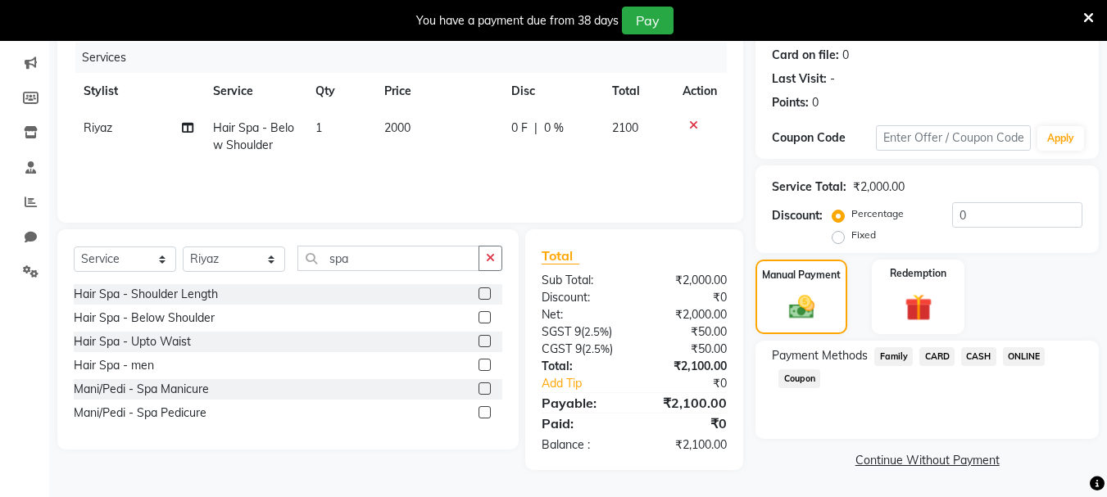
click at [1026, 360] on span "ONLINE" at bounding box center [1024, 356] width 43 height 19
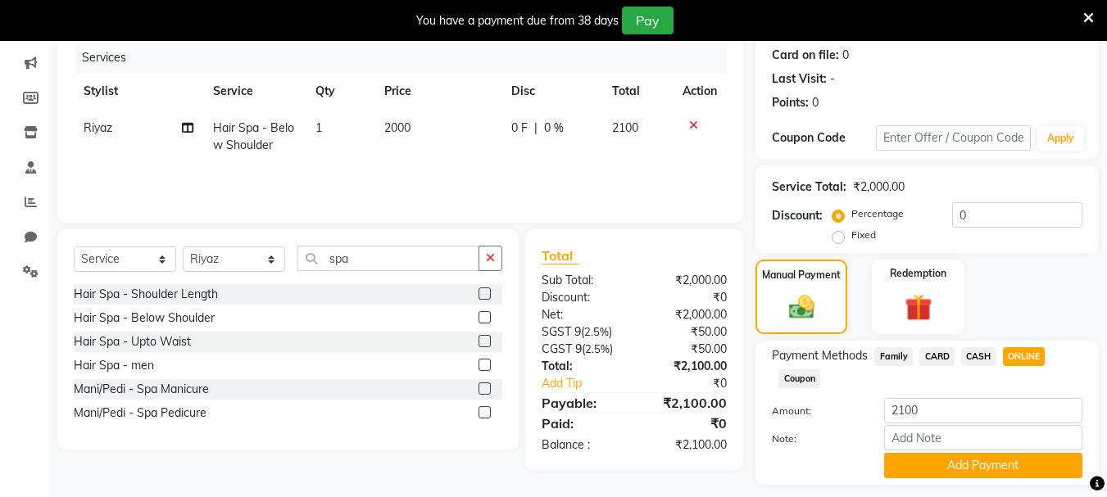
scroll to position [247, 0]
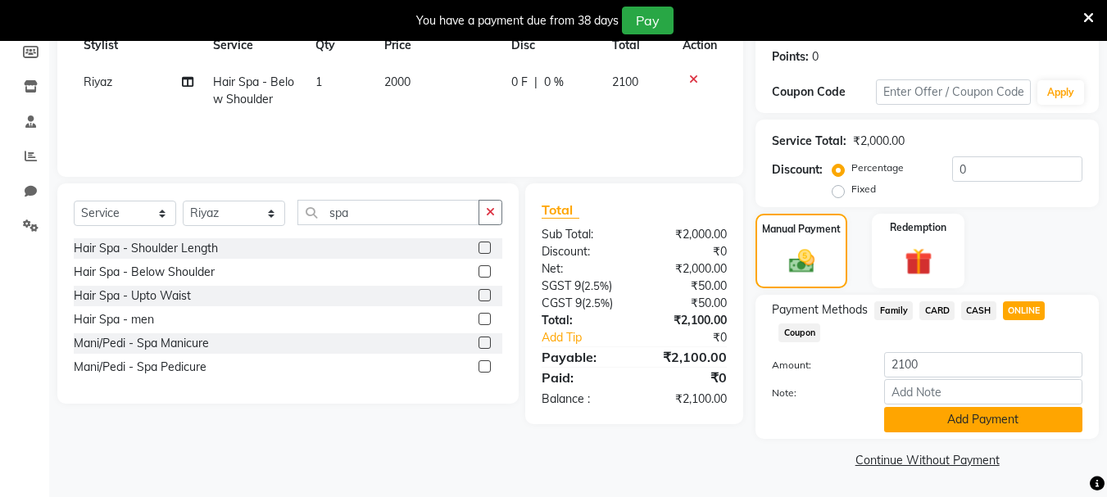
click at [1027, 422] on button "Add Payment" at bounding box center [983, 419] width 198 height 25
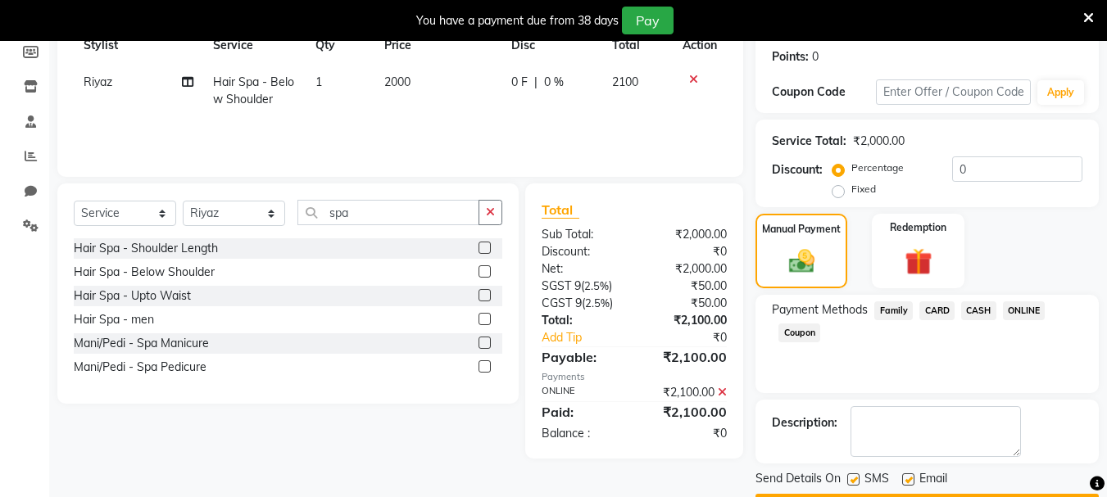
scroll to position [294, 0]
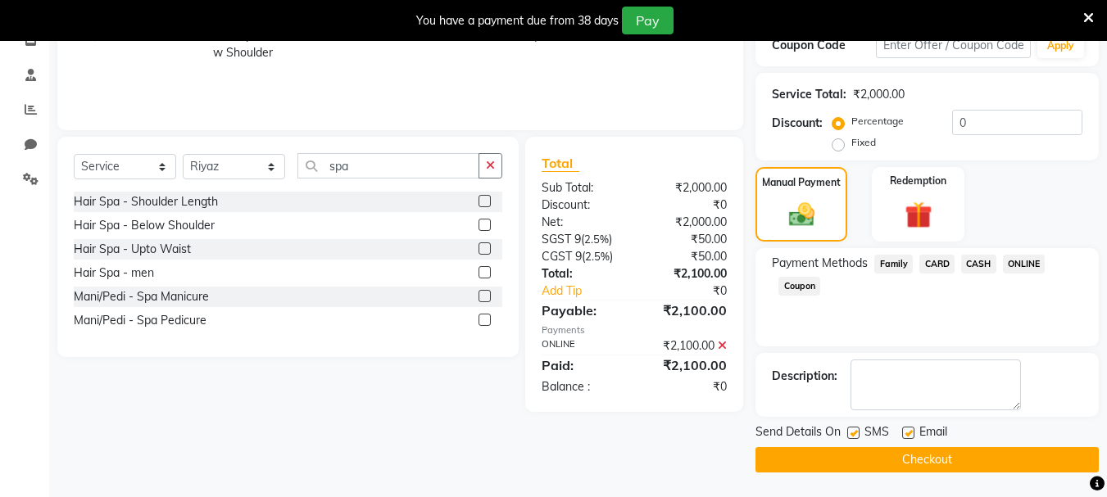
click at [1009, 445] on div "Send Details On SMS Email Checkout" at bounding box center [926, 448] width 343 height 49
click at [1010, 457] on button "Checkout" at bounding box center [926, 459] width 343 height 25
